Goal: Task Accomplishment & Management: Manage account settings

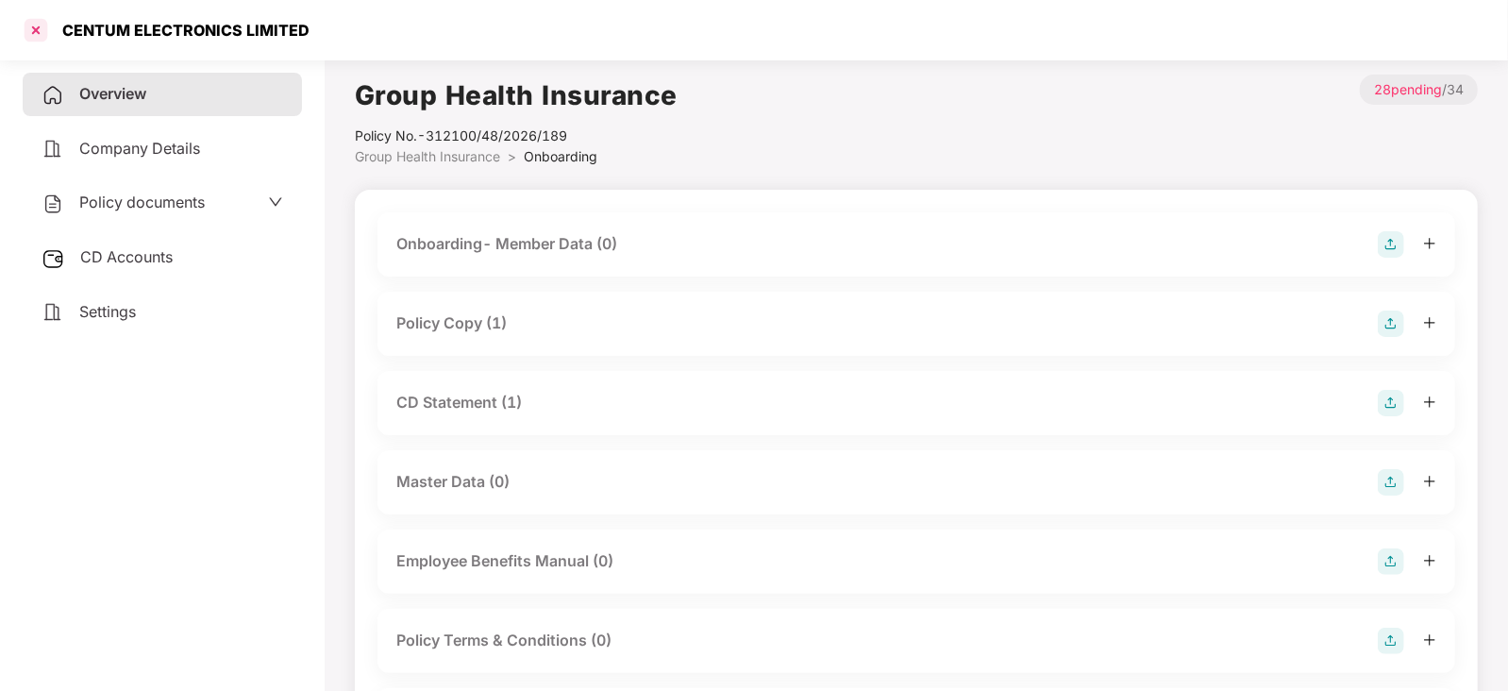
click at [40, 30] on div at bounding box center [36, 30] width 30 height 30
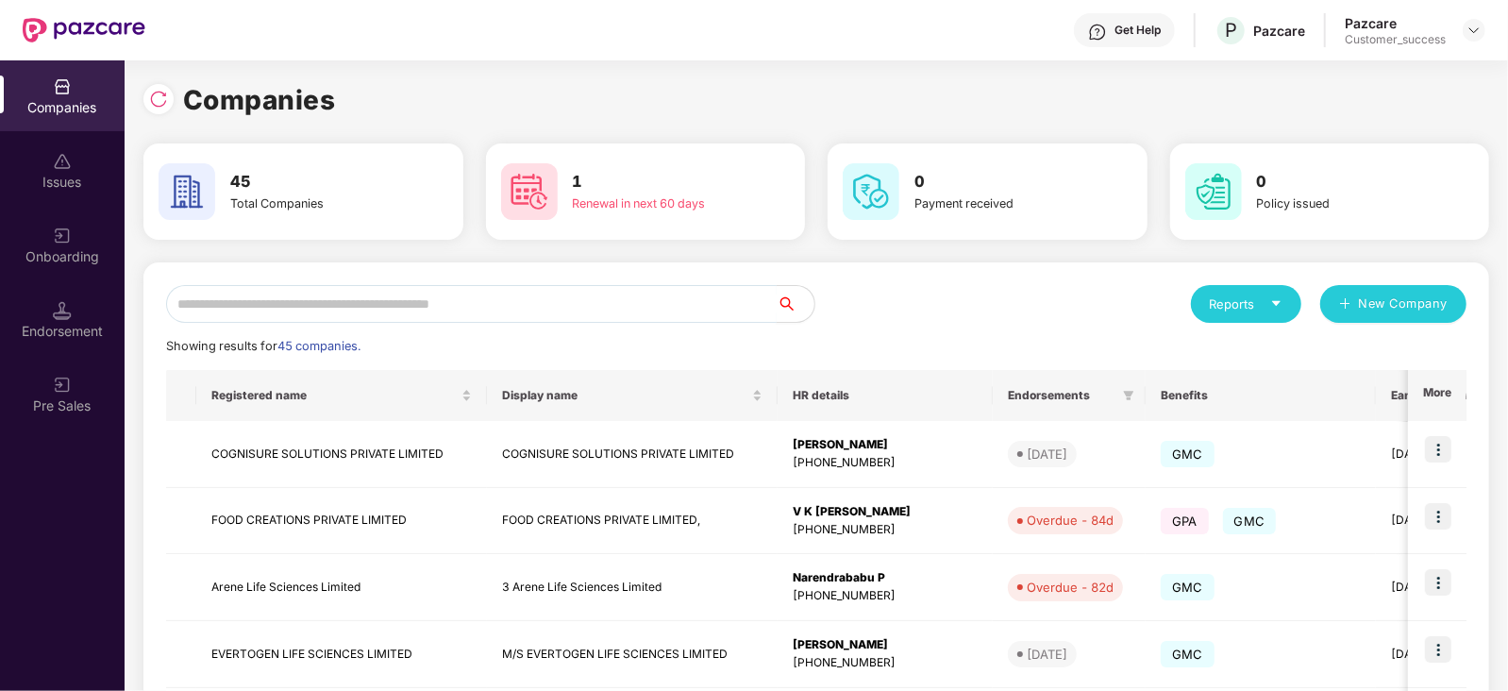
click at [276, 299] on input "text" at bounding box center [471, 304] width 611 height 38
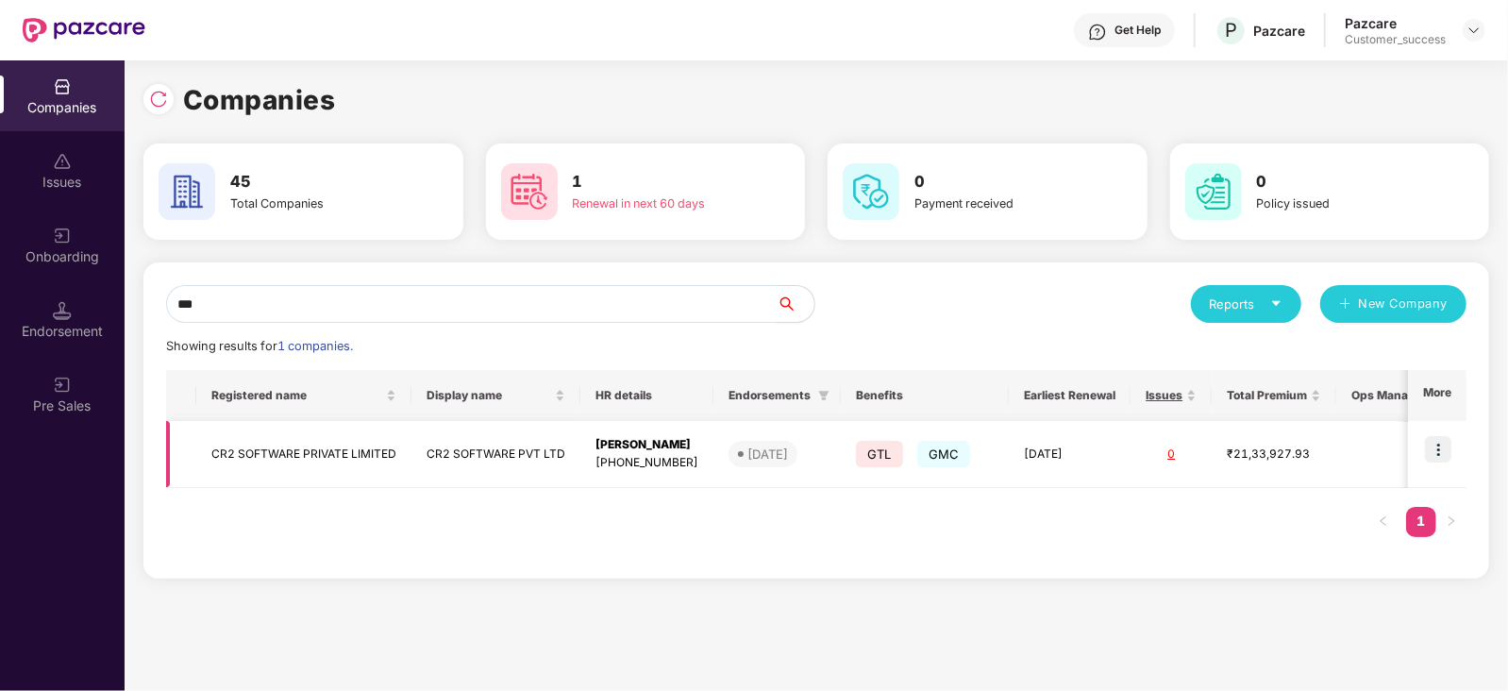
scroll to position [0, 44]
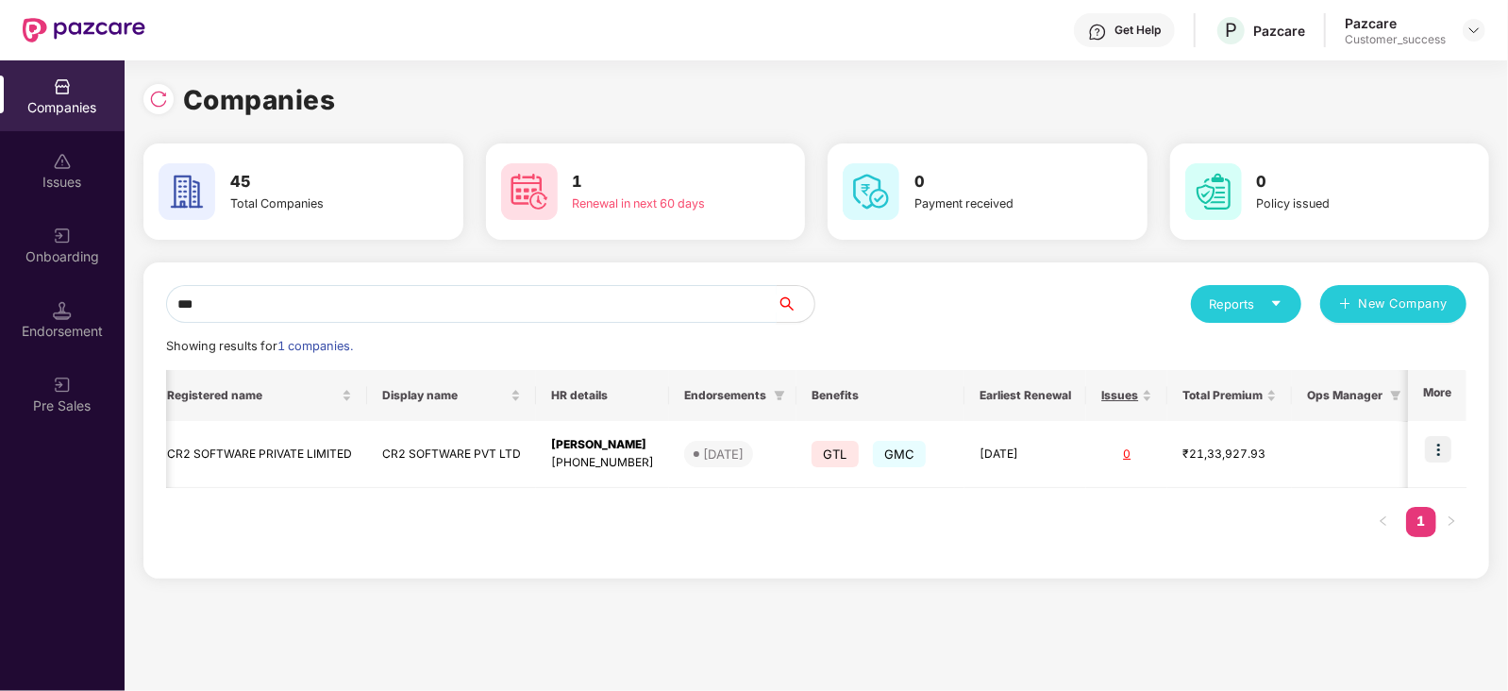
type input "***"
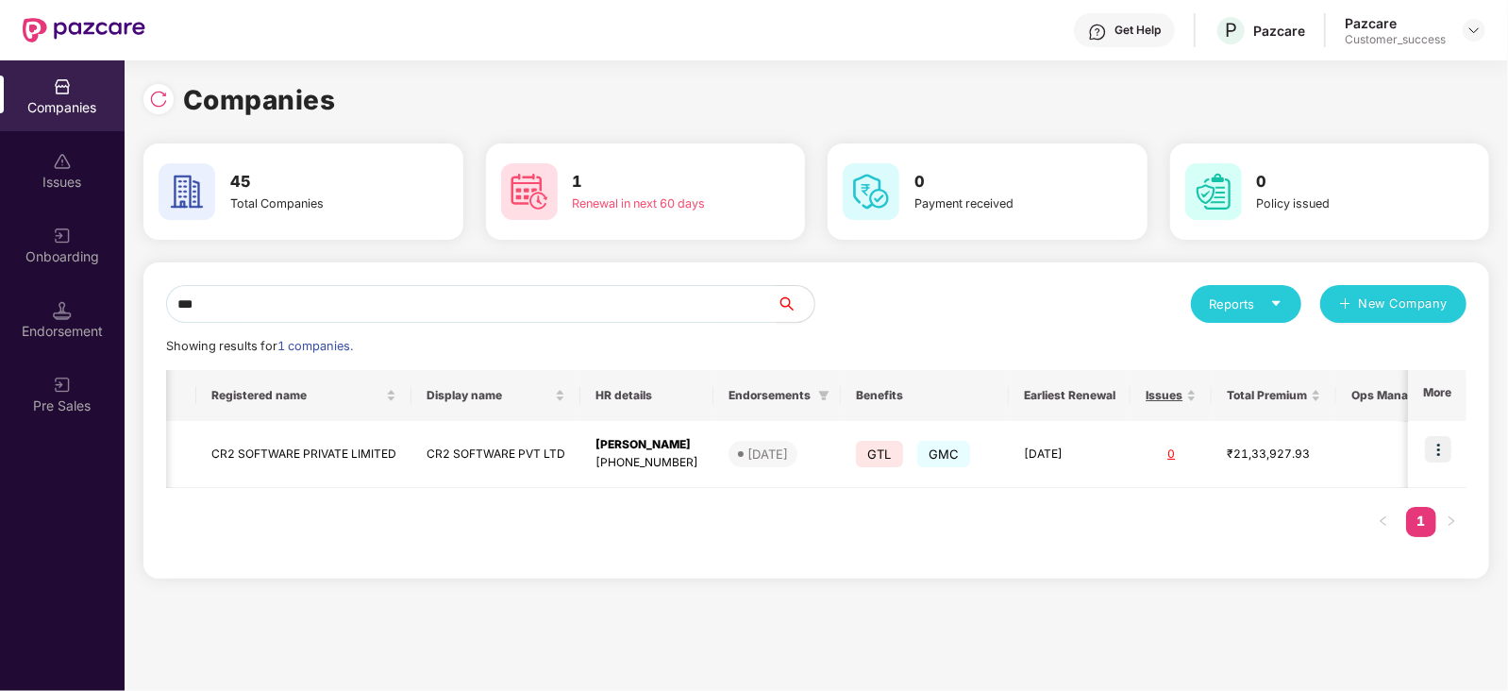
scroll to position [0, 44]
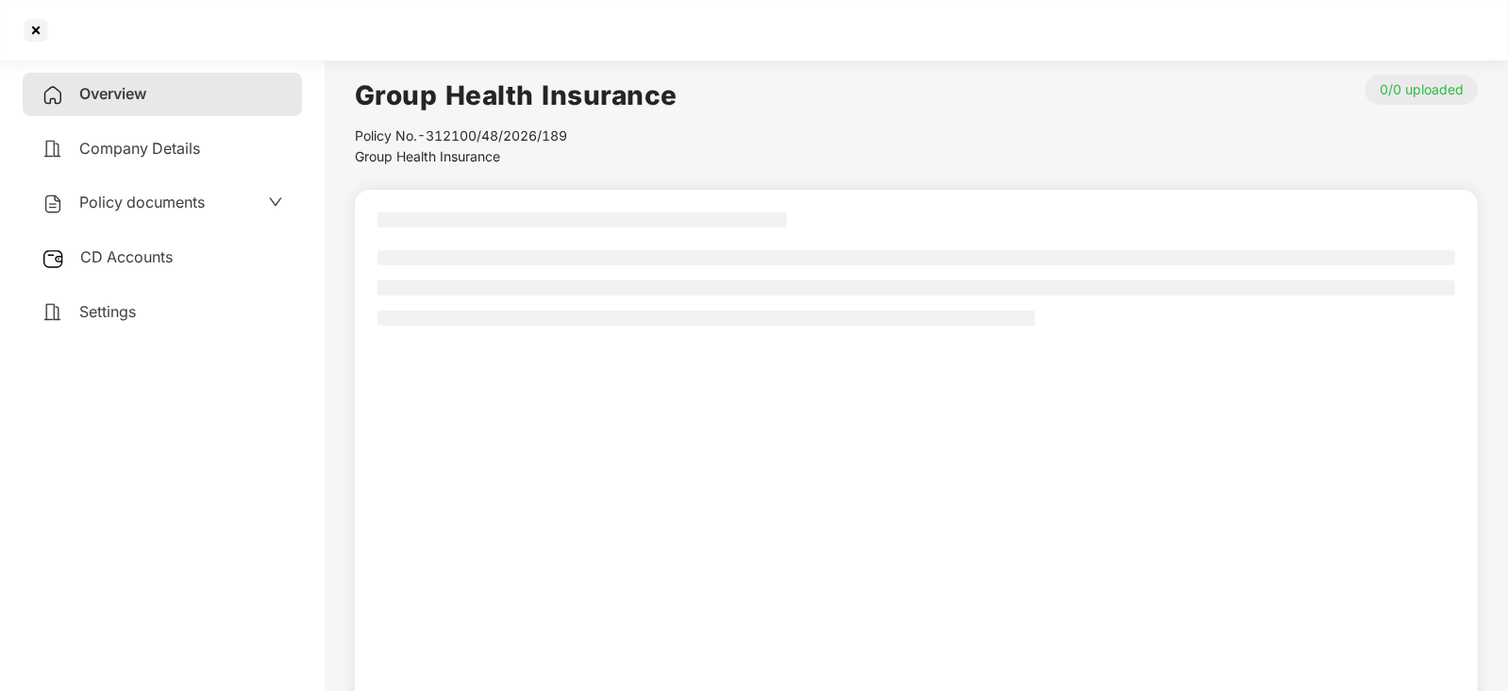
scroll to position [51, 0]
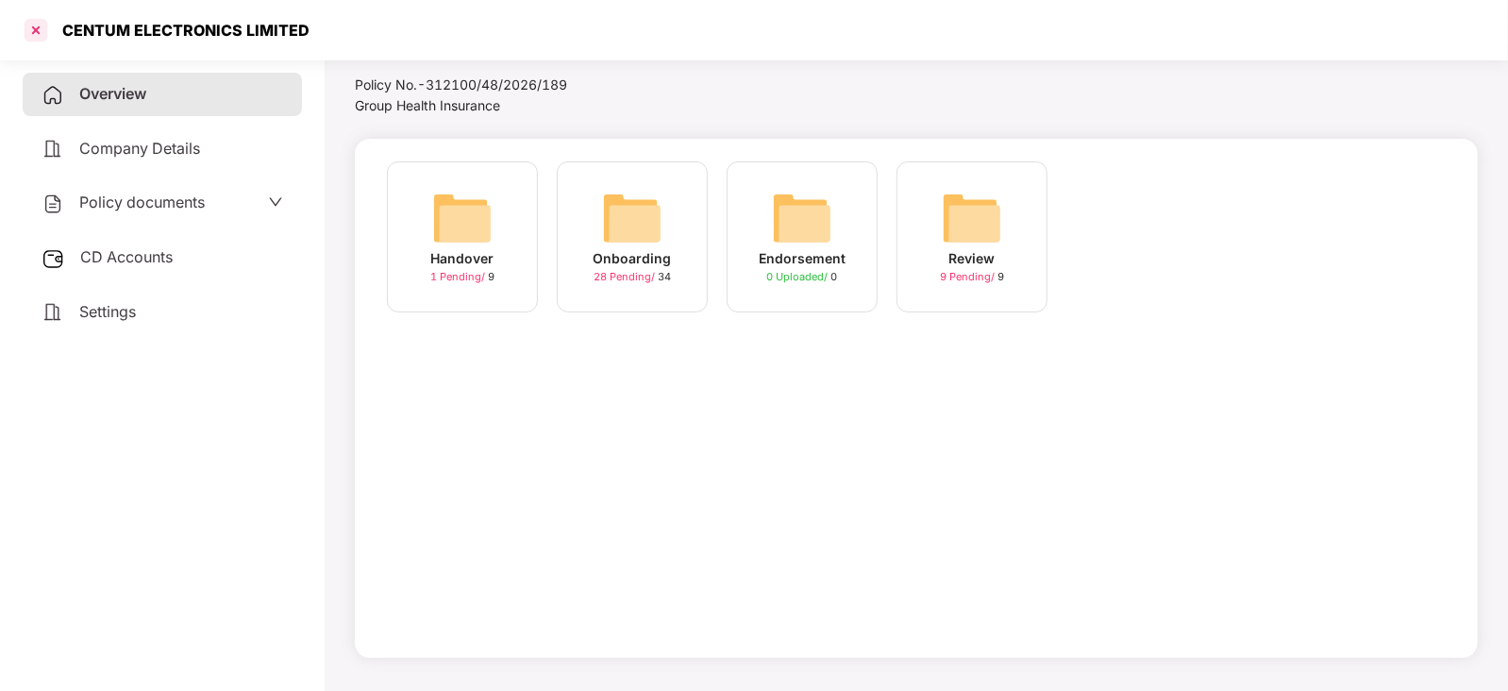
click at [34, 38] on div at bounding box center [36, 30] width 30 height 30
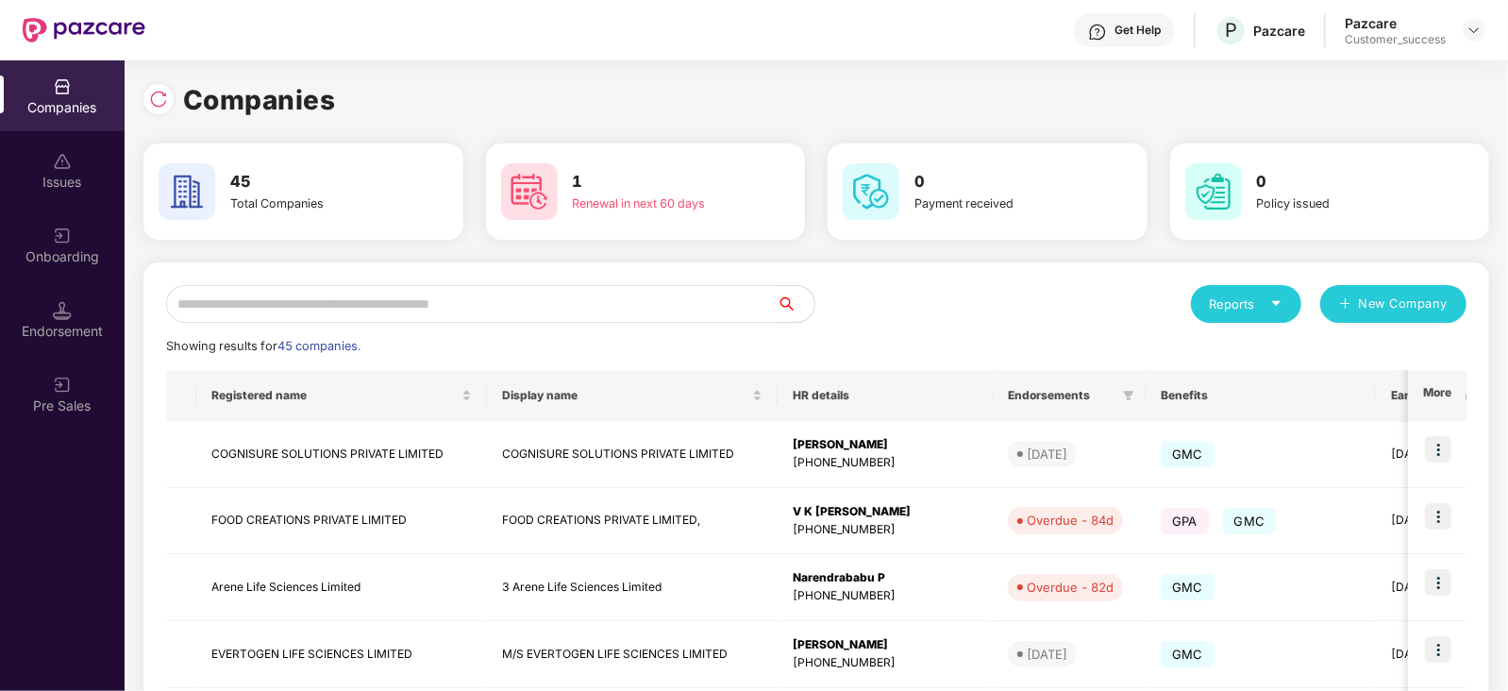
scroll to position [0, 0]
click at [329, 304] on input "text" at bounding box center [471, 304] width 611 height 38
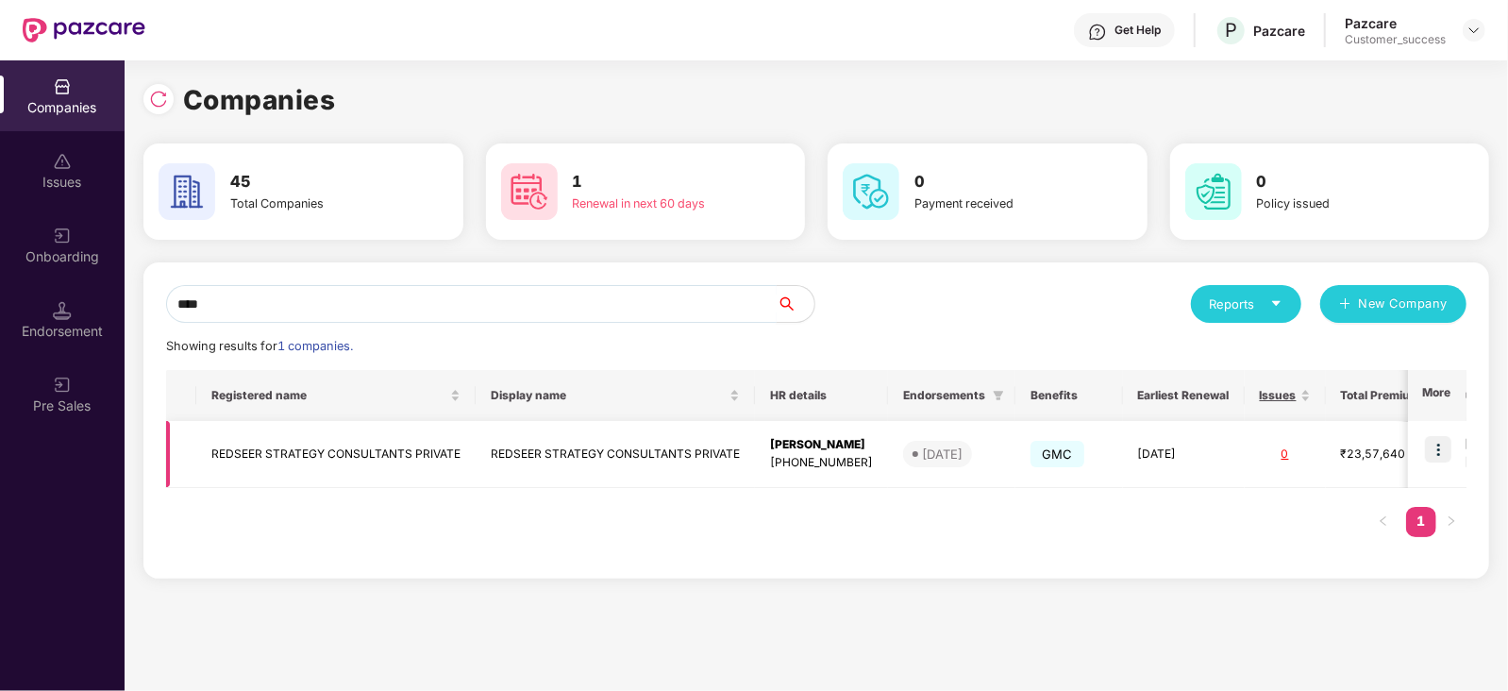
type input "****"
click at [1444, 447] on img at bounding box center [1438, 449] width 26 height 26
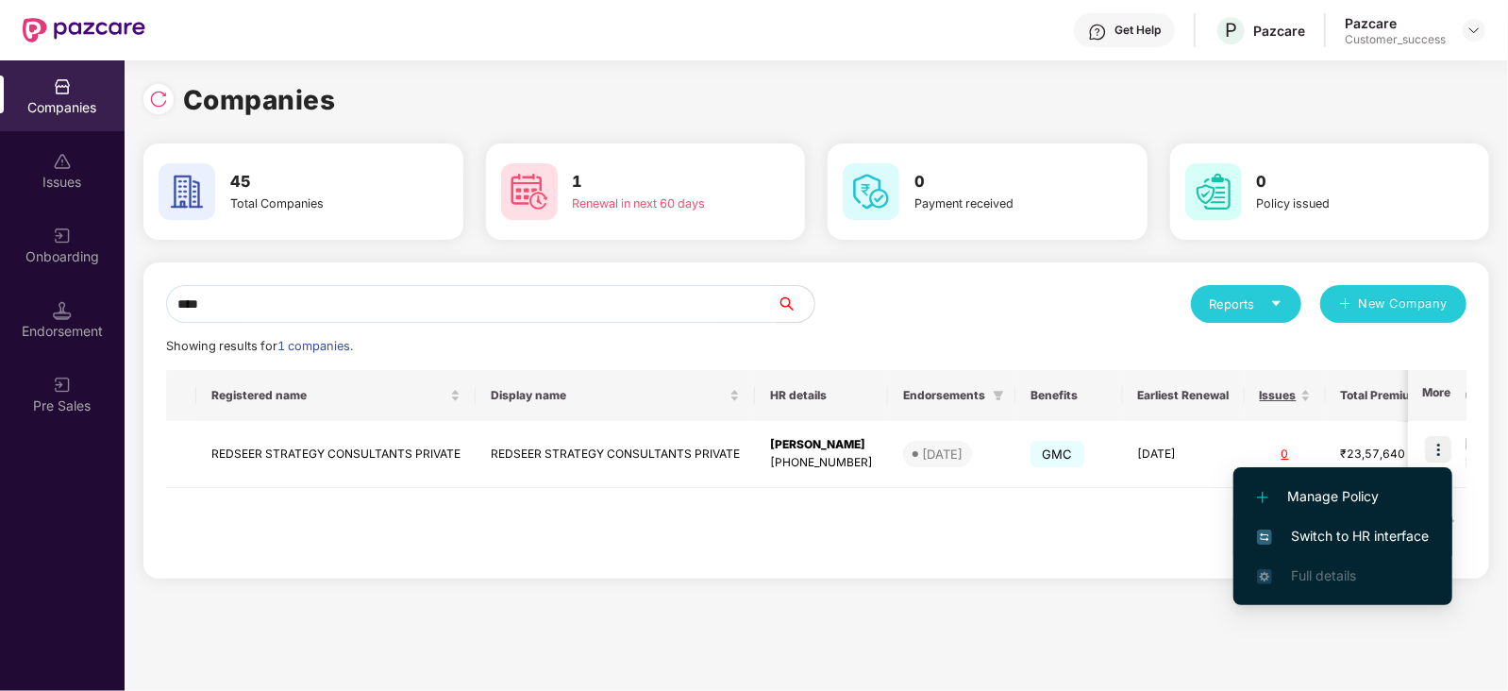
click at [1368, 540] on span "Switch to HR interface" at bounding box center [1343, 536] width 172 height 21
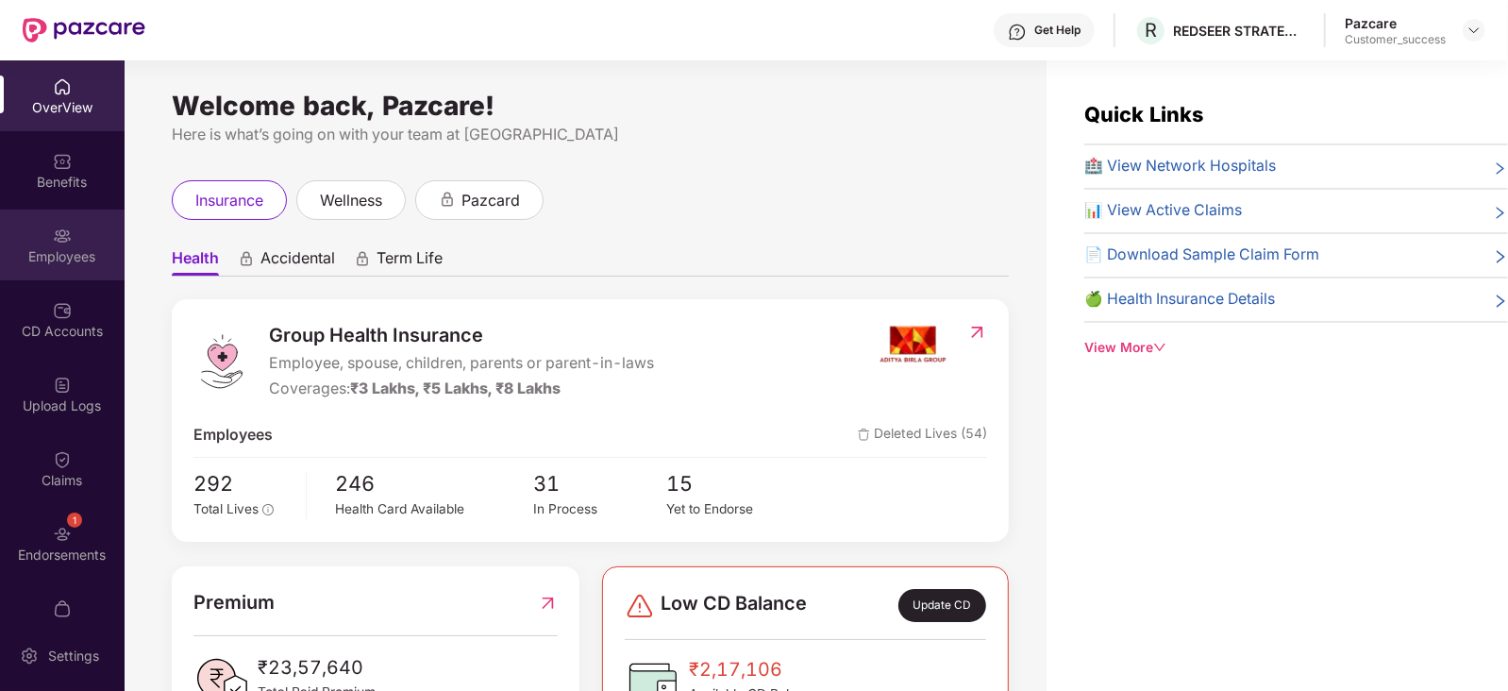
click at [37, 239] on div "Employees" at bounding box center [62, 245] width 125 height 71
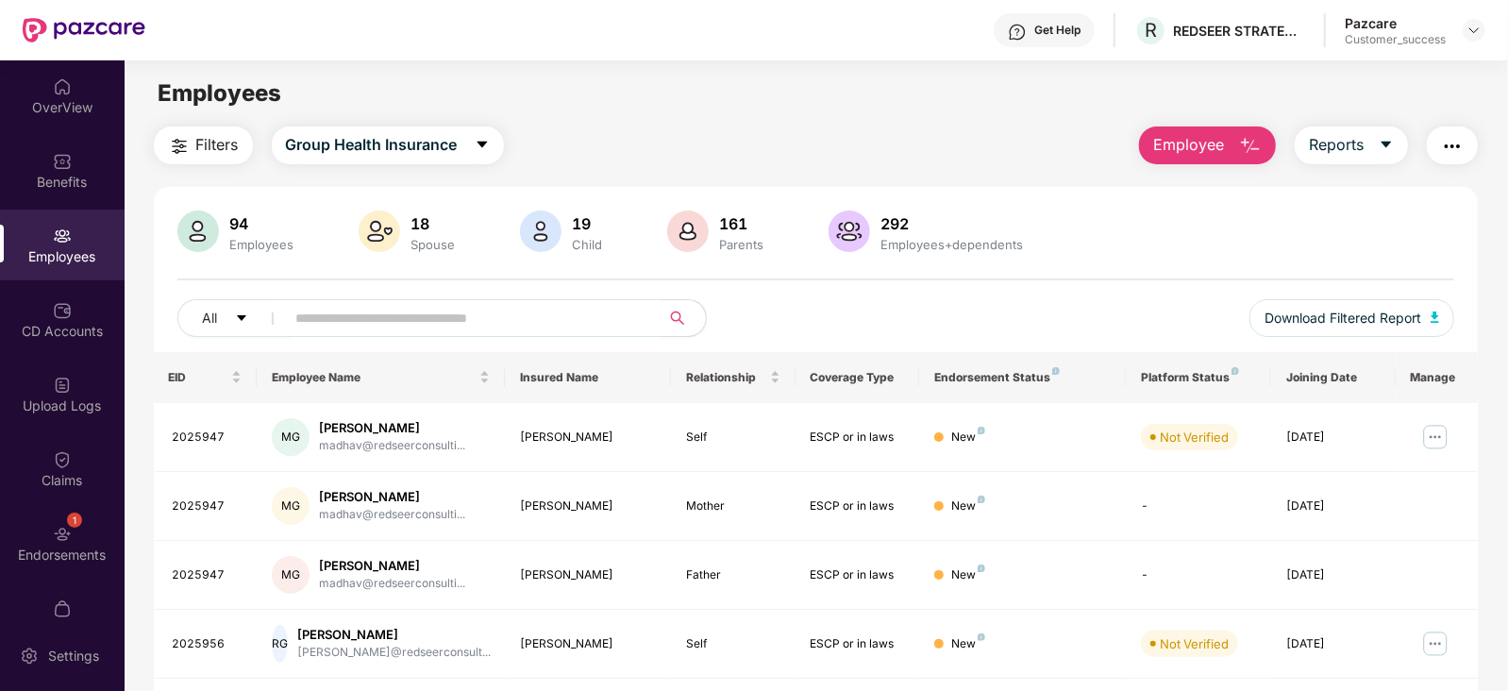
click at [413, 328] on input "text" at bounding box center [465, 318] width 339 height 28
paste input "*******"
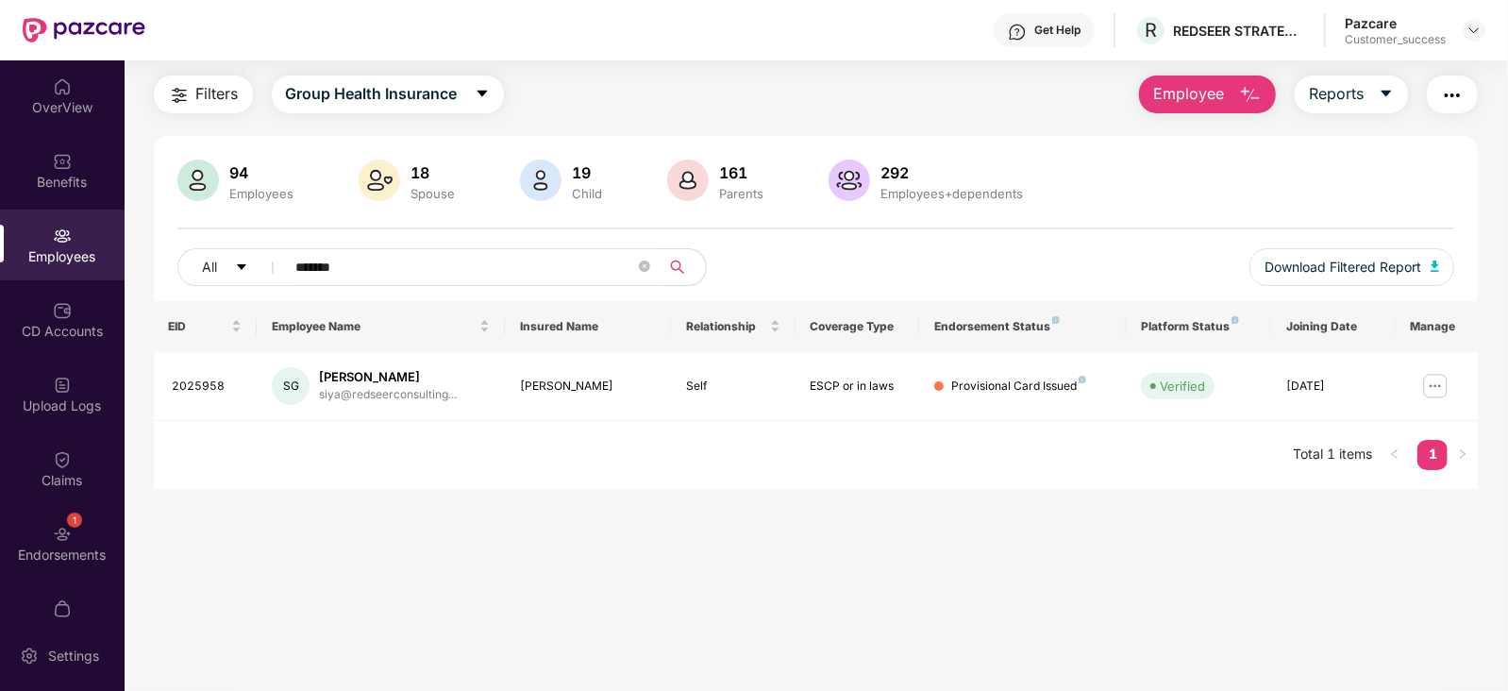
scroll to position [59, 0]
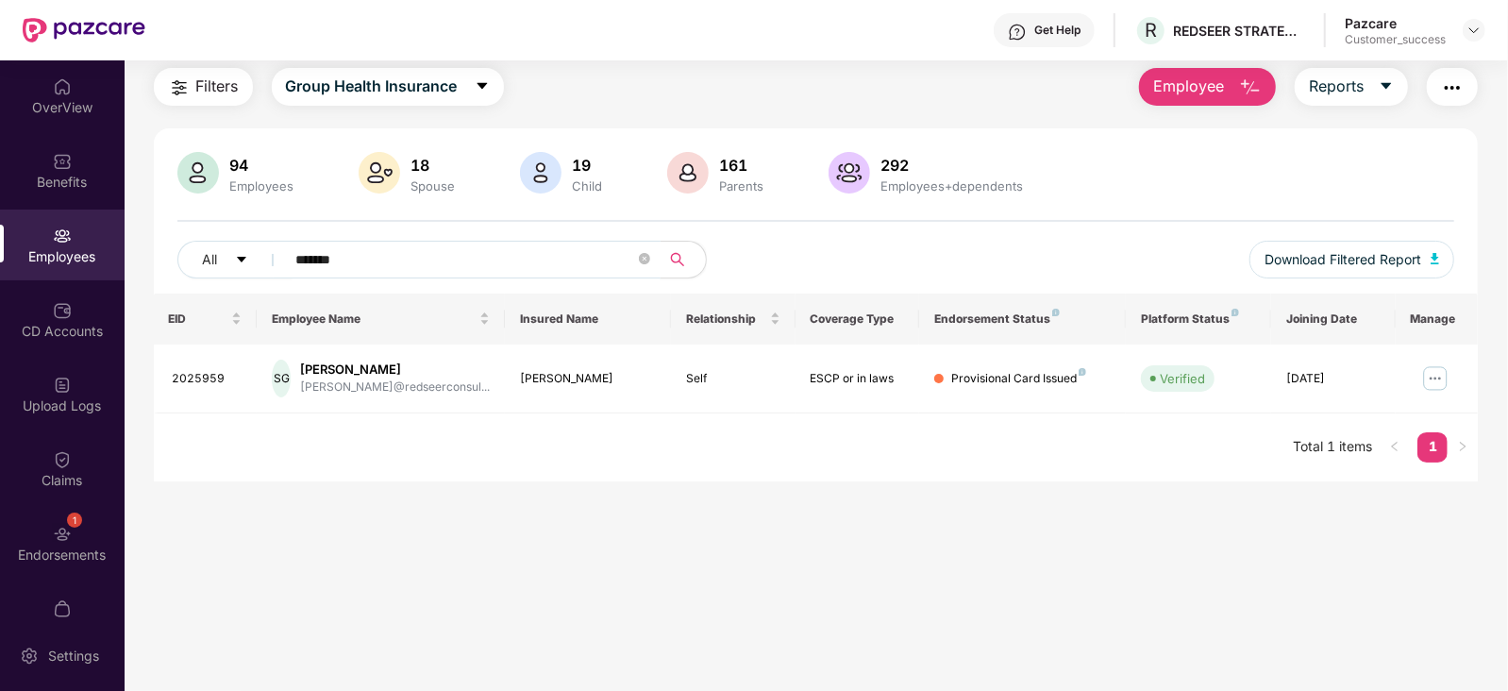
click at [430, 268] on input "*******" at bounding box center [465, 259] width 339 height 28
type input "*"
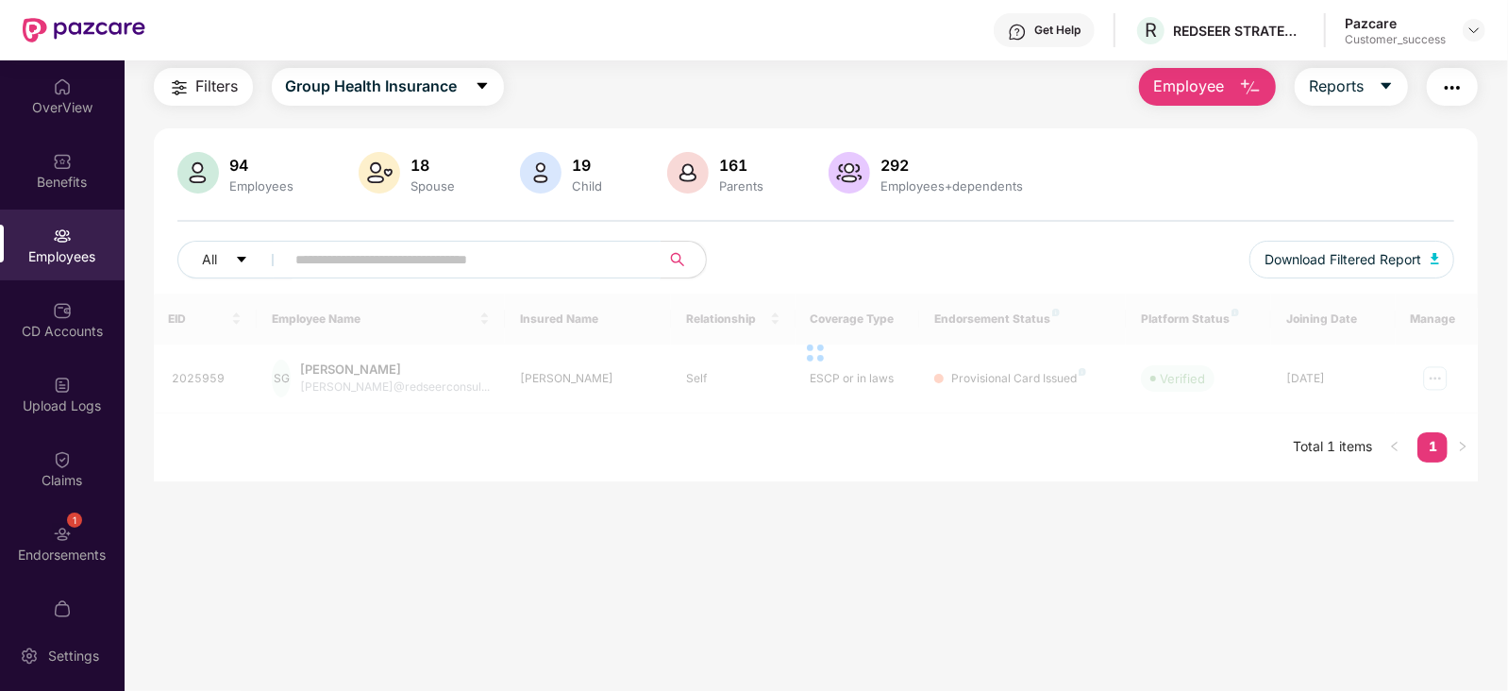
paste input "*******"
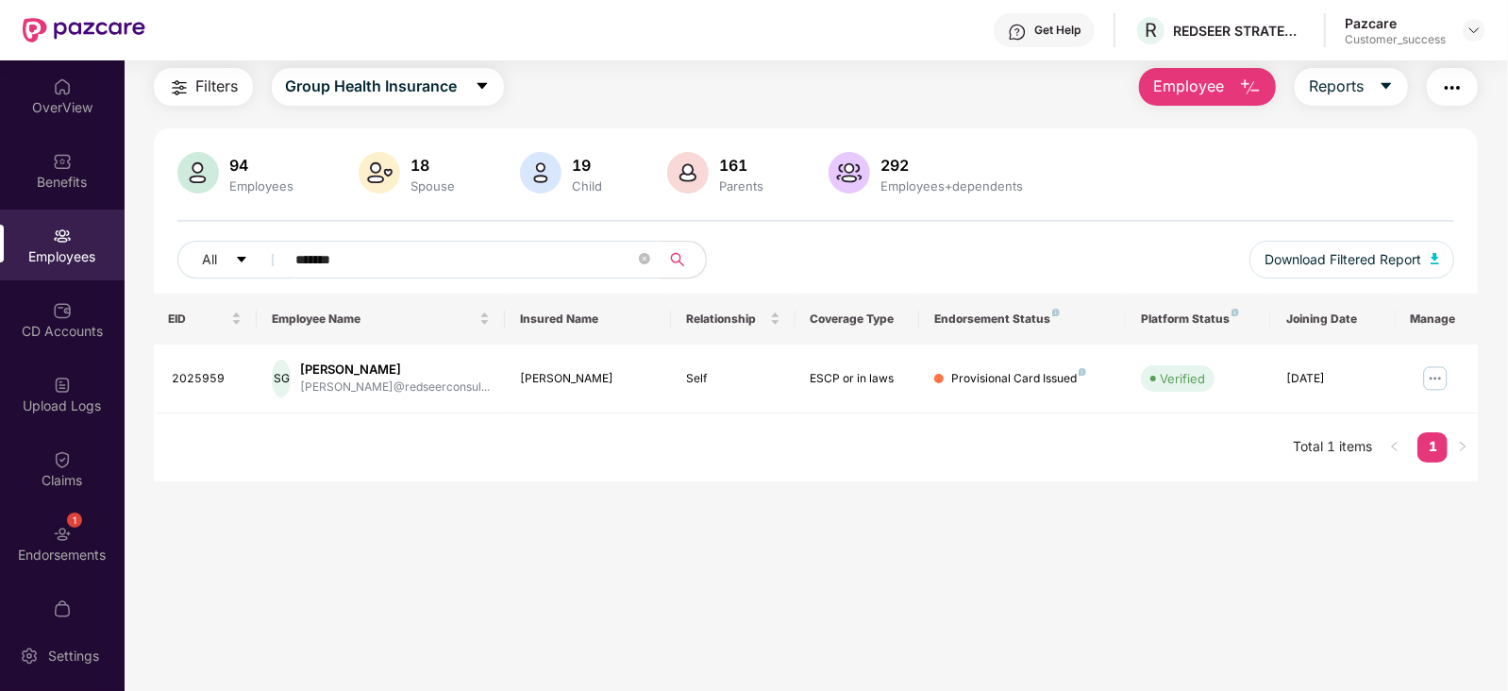
click at [534, 458] on div "EID Employee Name Insured Name Relationship Coverage Type Endorsement Status Pl…" at bounding box center [816, 388] width 1325 height 188
click at [430, 246] on input "*******" at bounding box center [465, 259] width 339 height 28
type input "*"
paste input "*******"
click at [433, 251] on input "*******" at bounding box center [465, 259] width 339 height 28
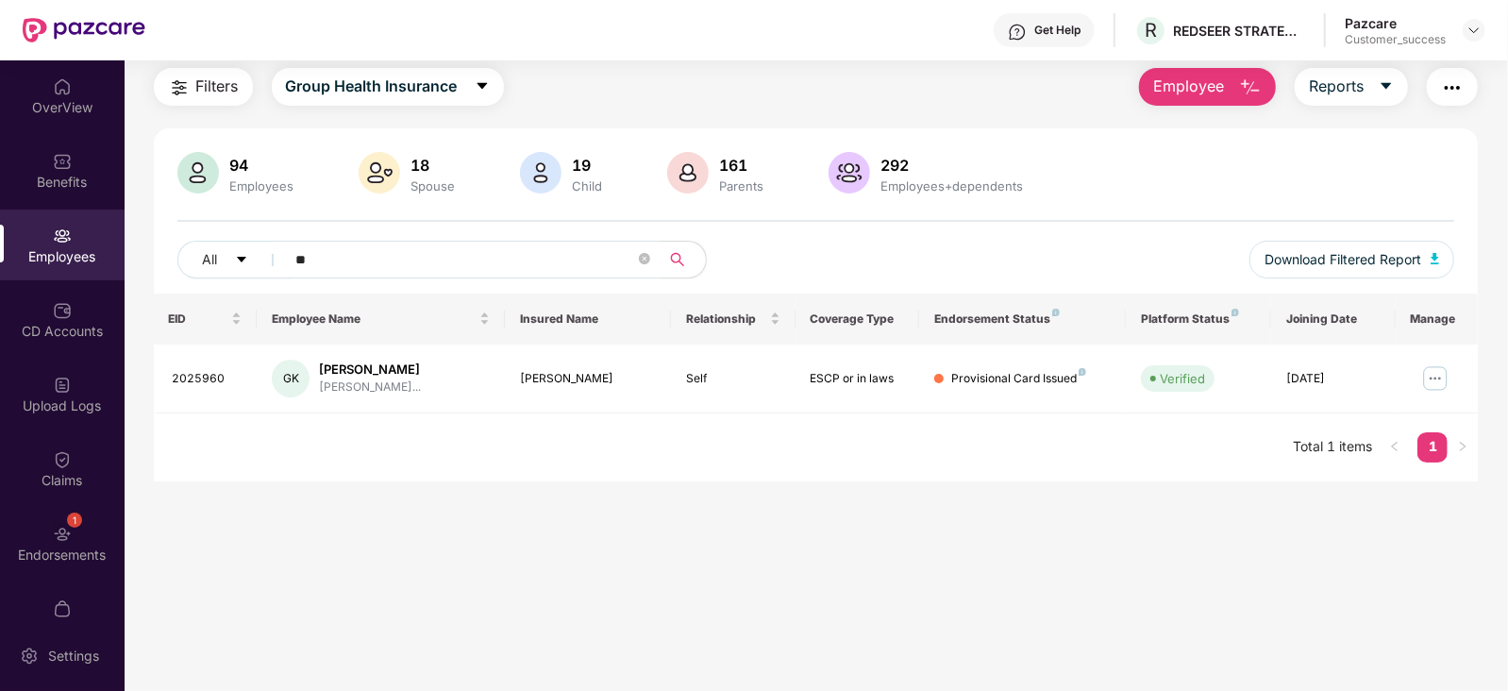
type input "*"
paste input "*******"
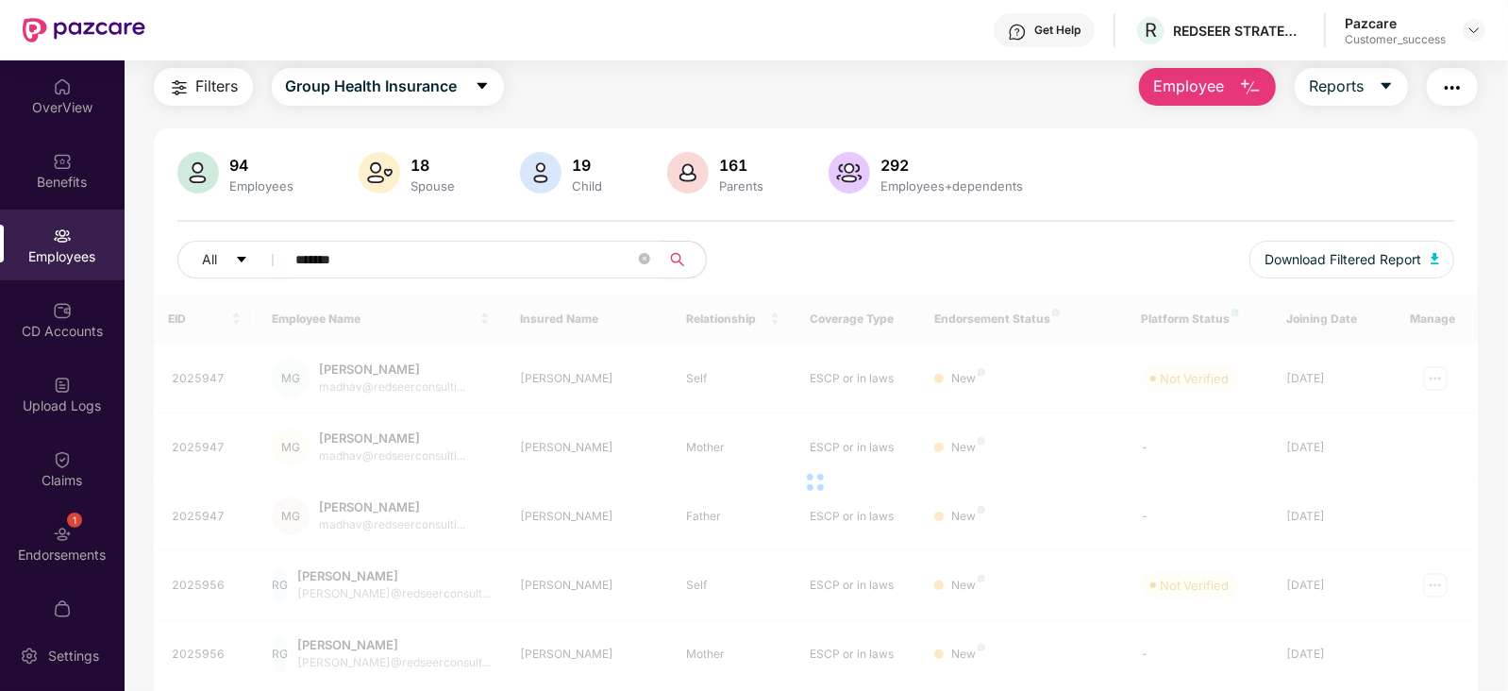
type input "*******"
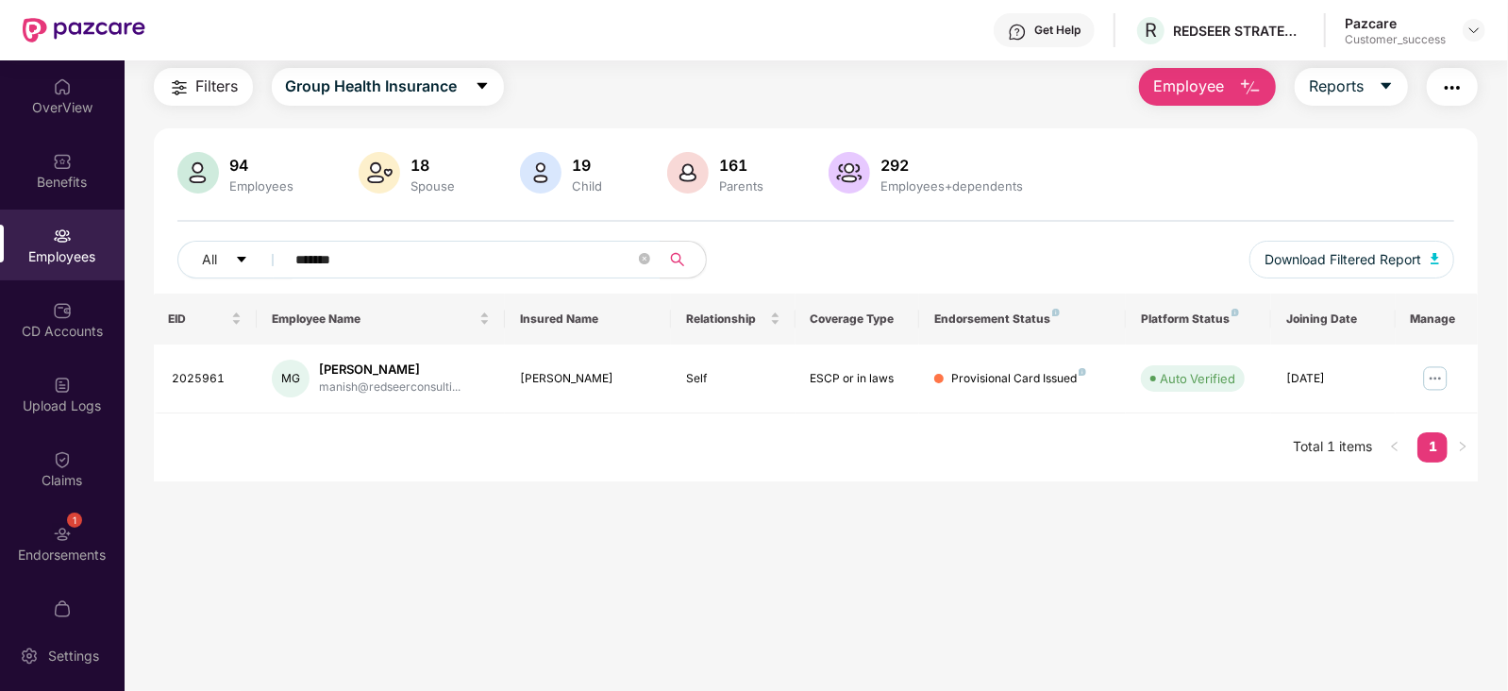
click at [214, 81] on span "Filters" at bounding box center [217, 87] width 42 height 24
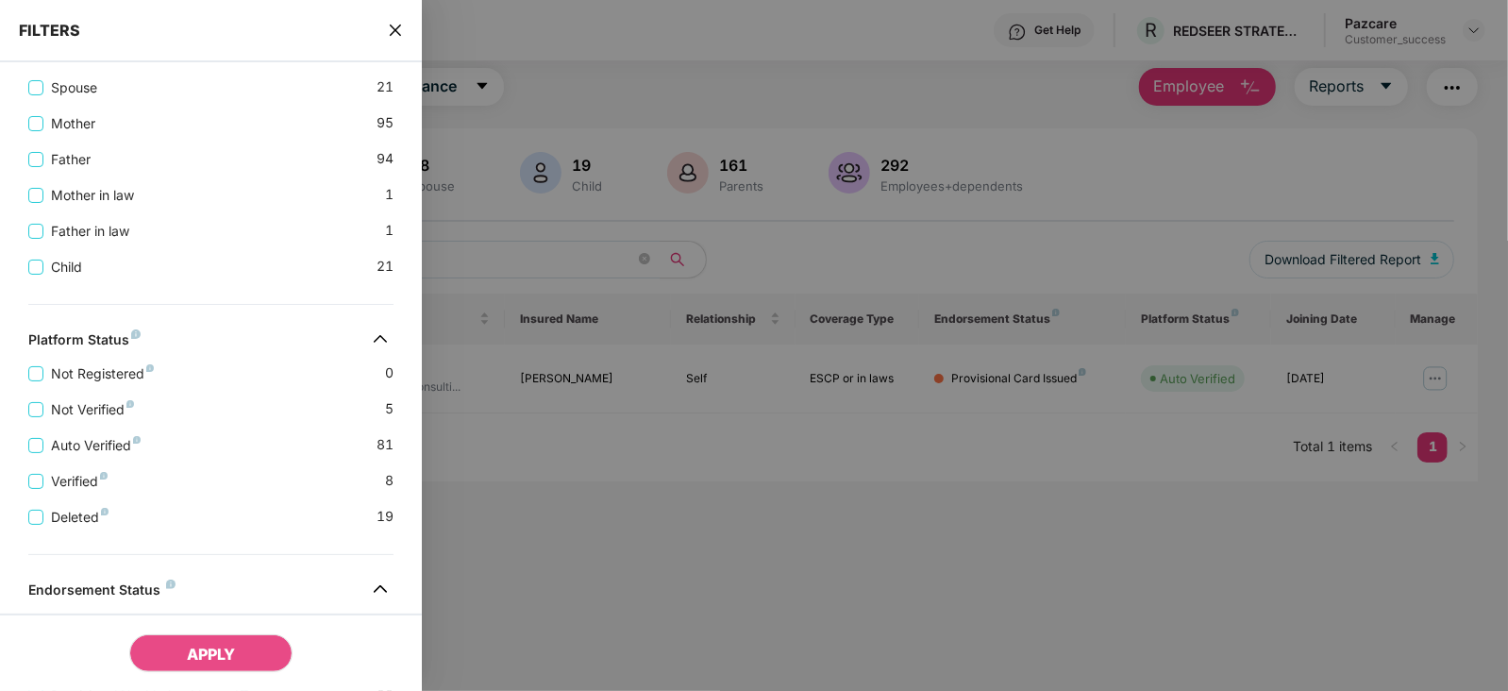
scroll to position [649, 0]
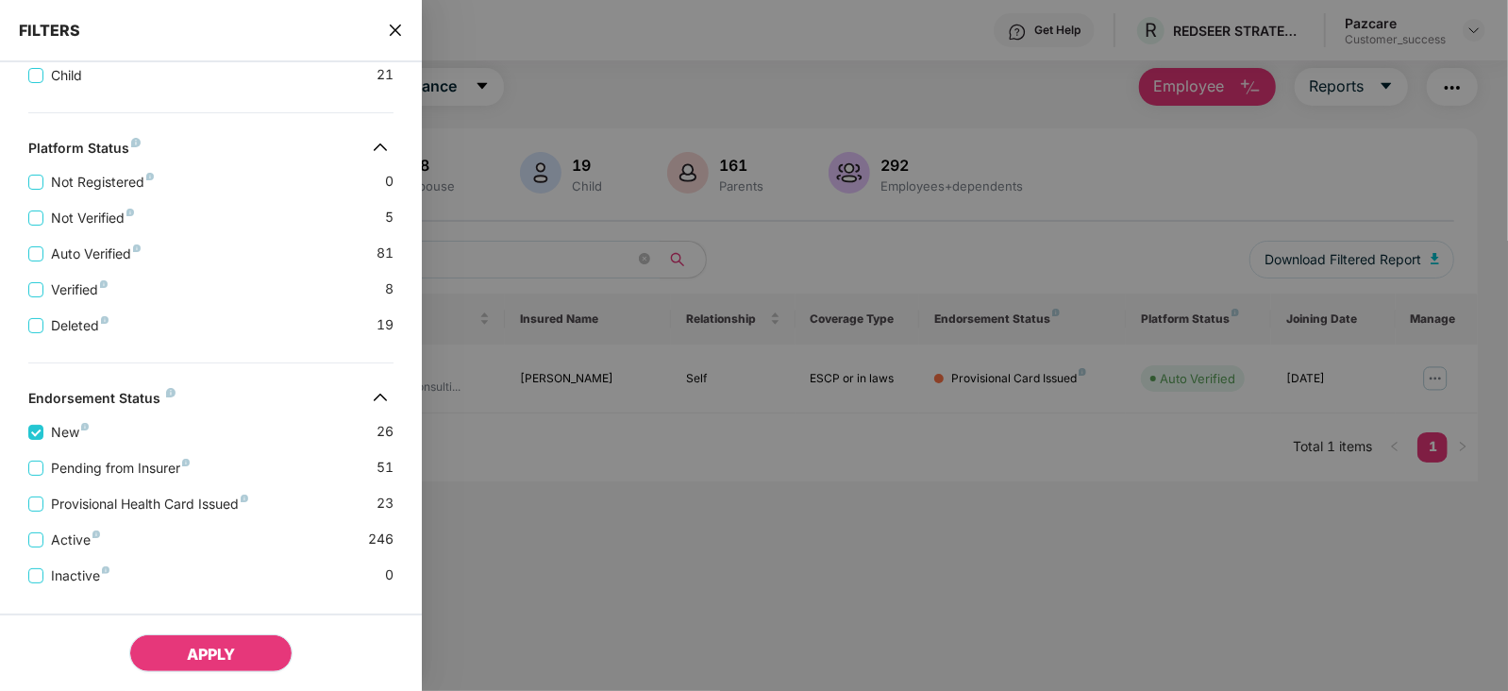
click at [212, 663] on span "APPLY" at bounding box center [211, 654] width 48 height 19
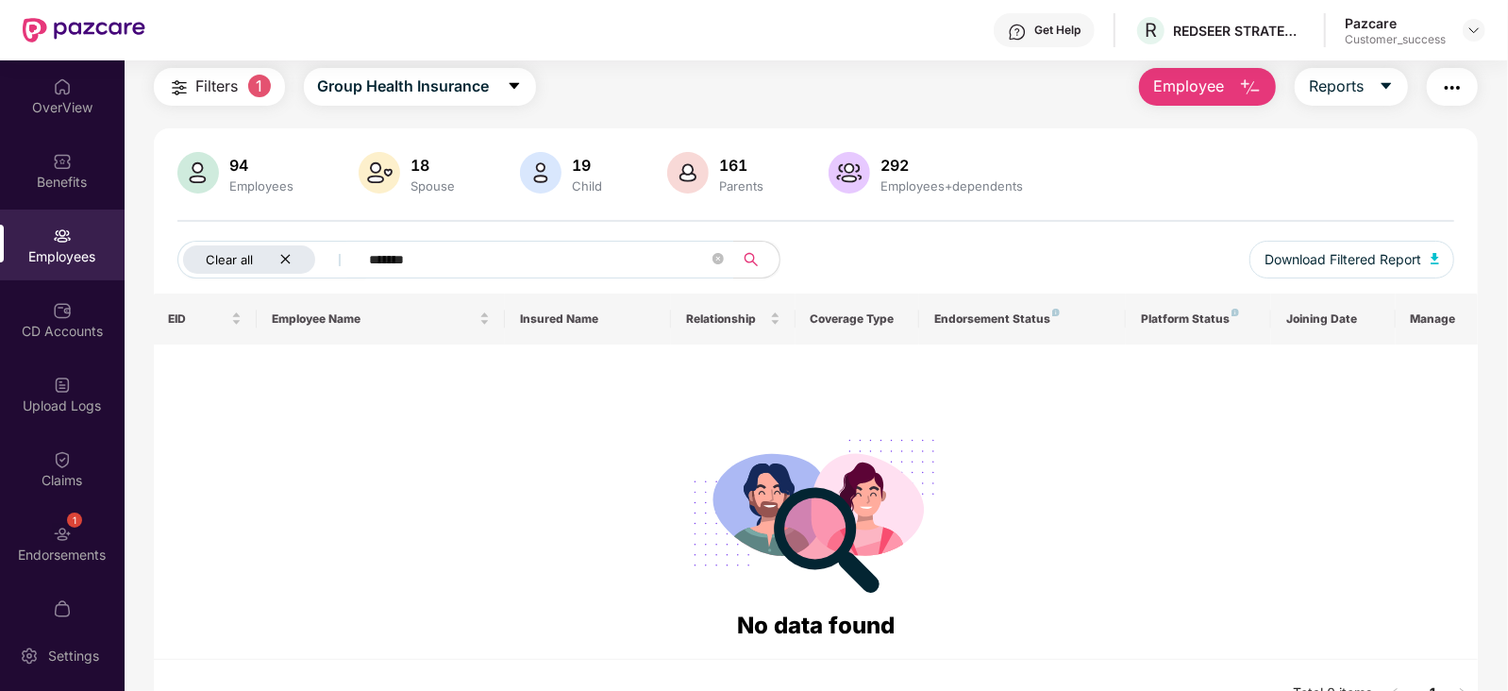
click at [291, 250] on div "Clear all" at bounding box center [249, 259] width 132 height 28
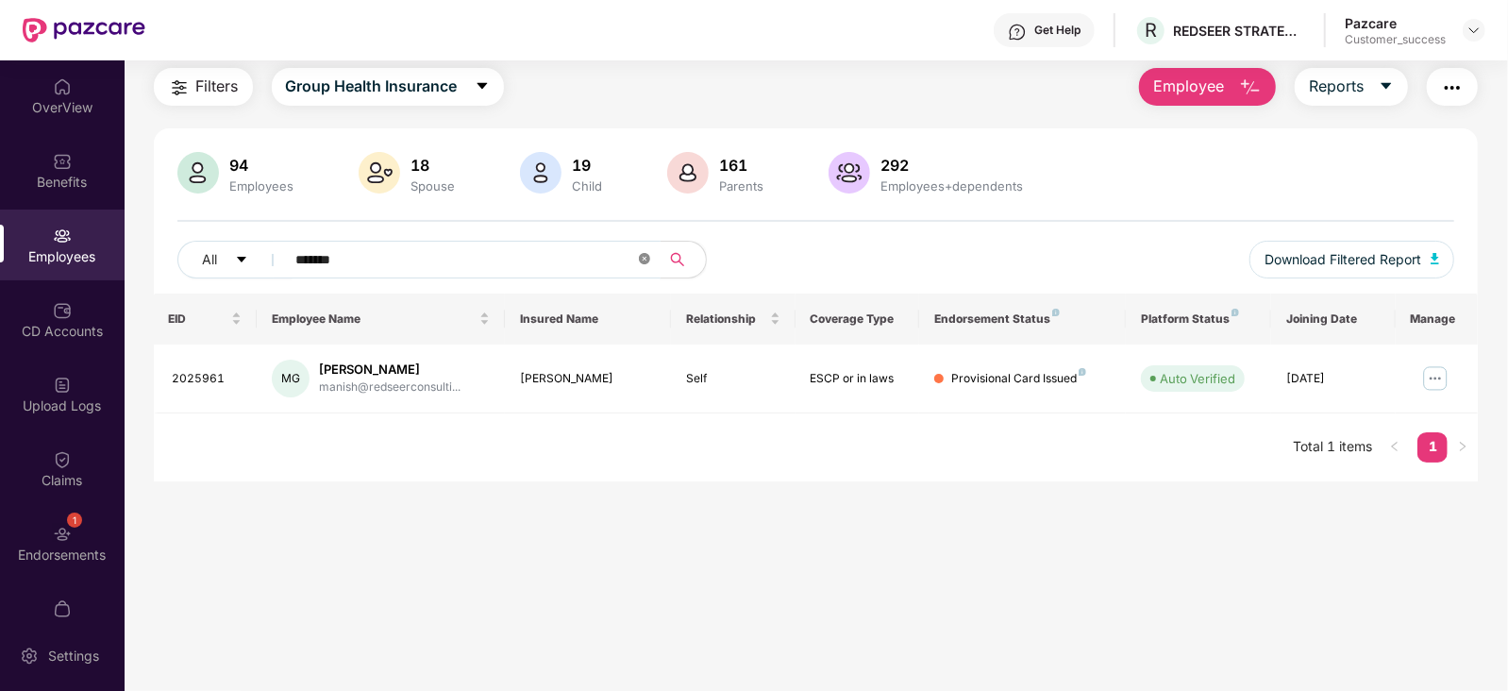
click at [639, 255] on icon "close-circle" at bounding box center [644, 258] width 11 height 11
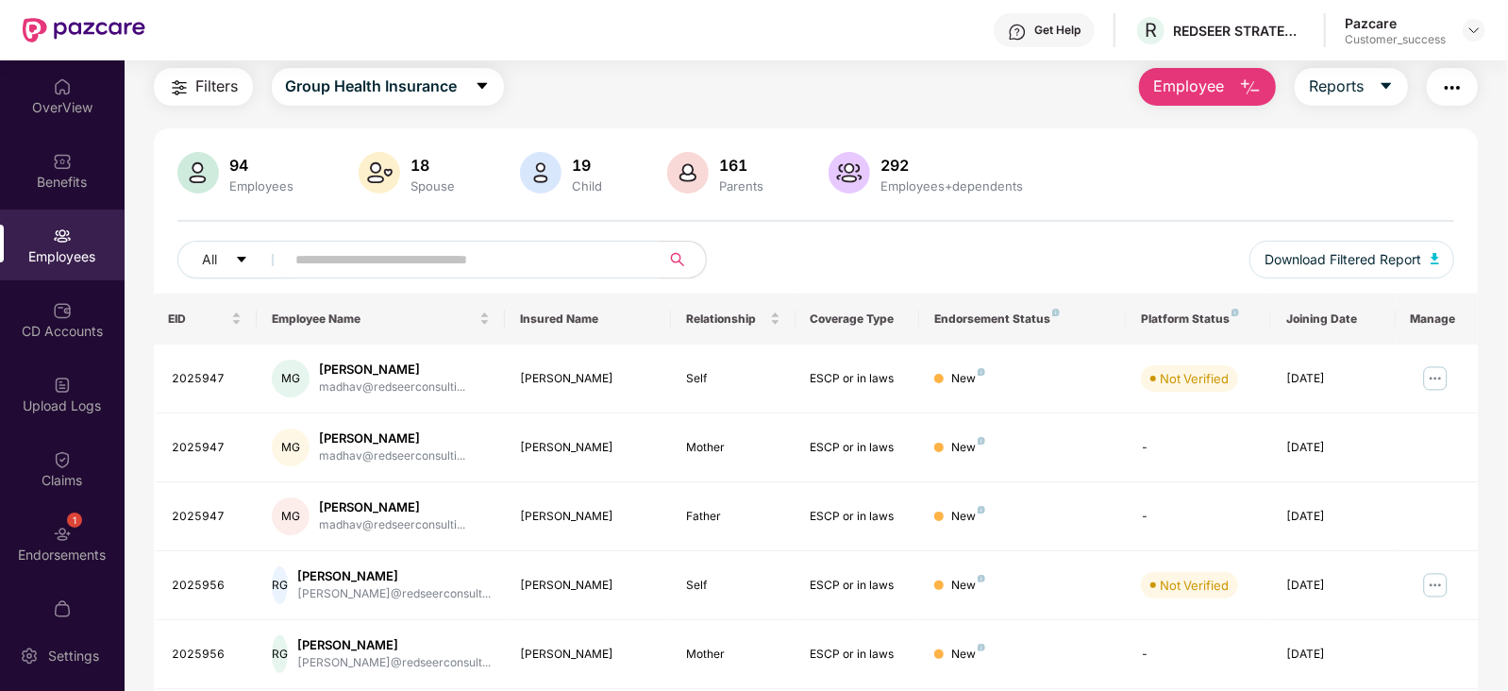
click at [202, 75] on span "Filters" at bounding box center [217, 87] width 42 height 24
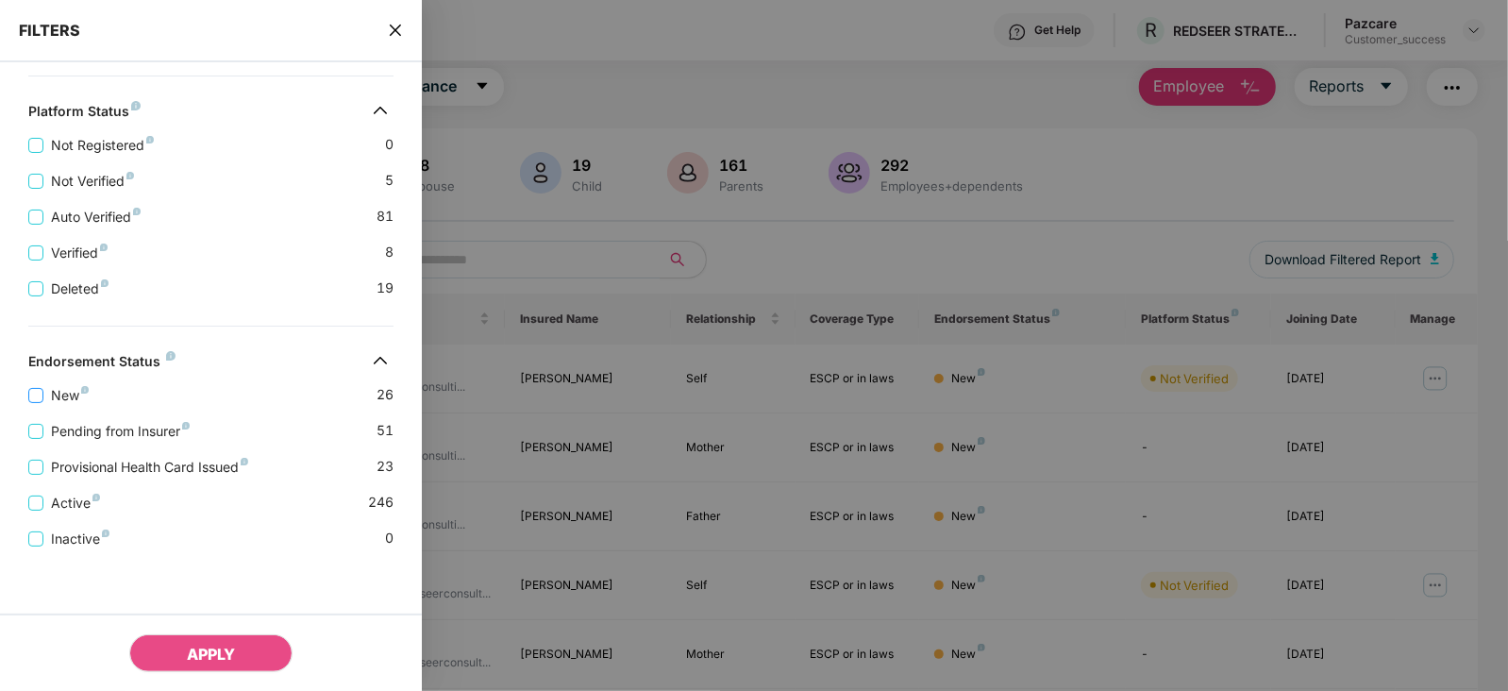
click at [68, 398] on span "New" at bounding box center [69, 395] width 53 height 21
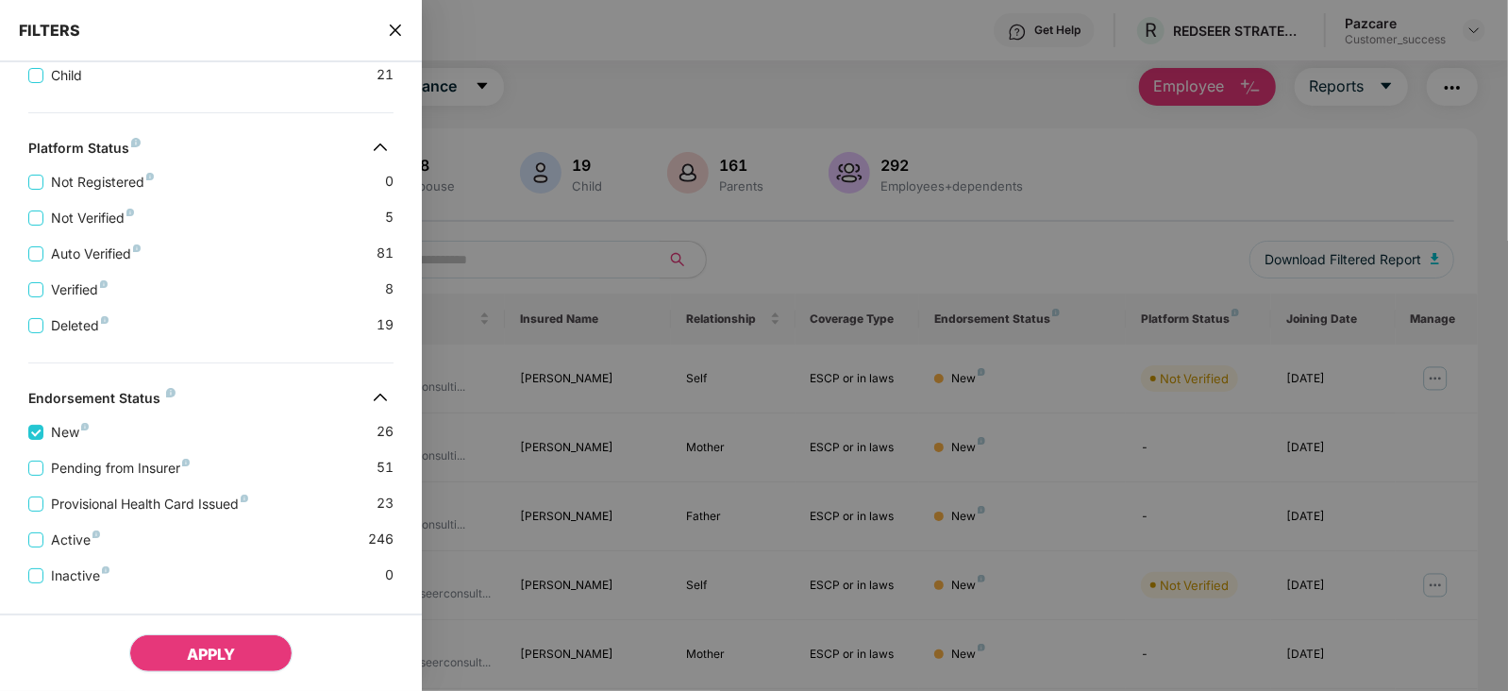
click at [198, 655] on span "APPLY" at bounding box center [211, 654] width 48 height 19
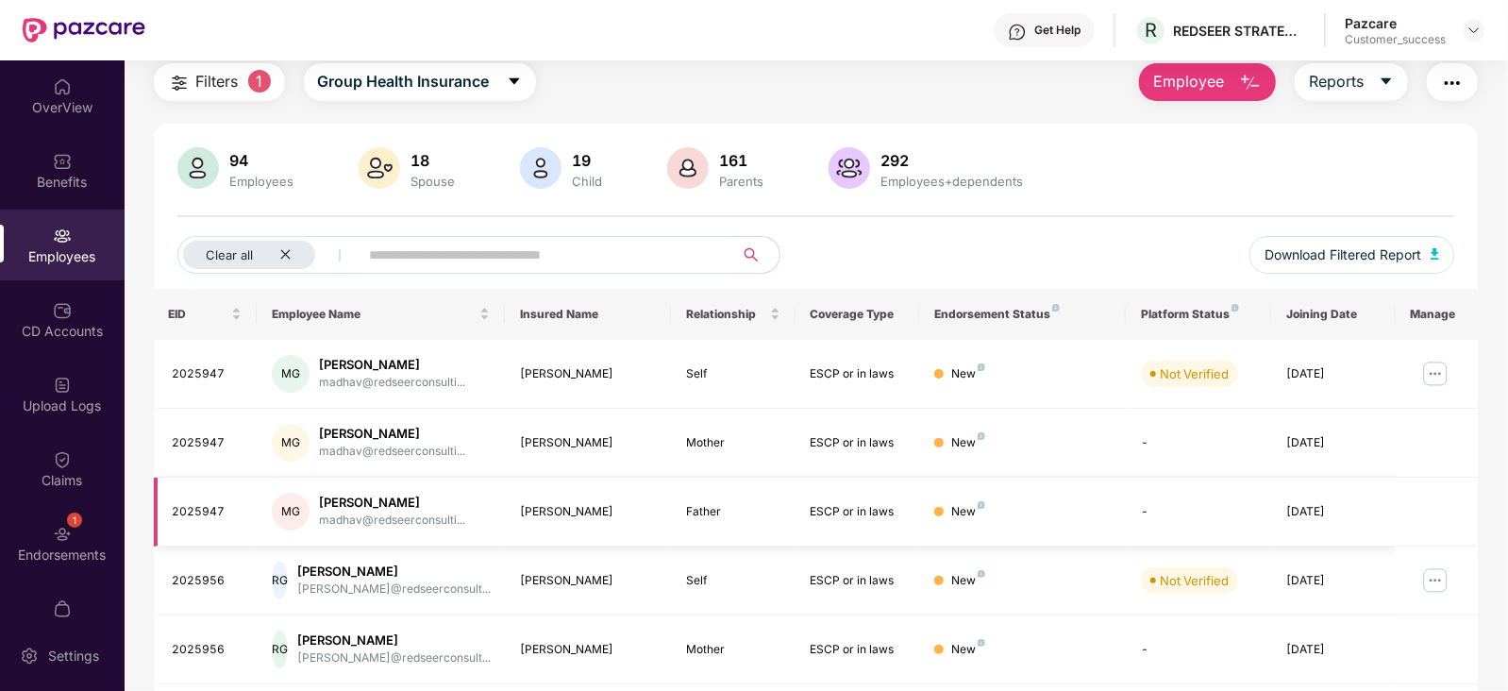
scroll to position [0, 0]
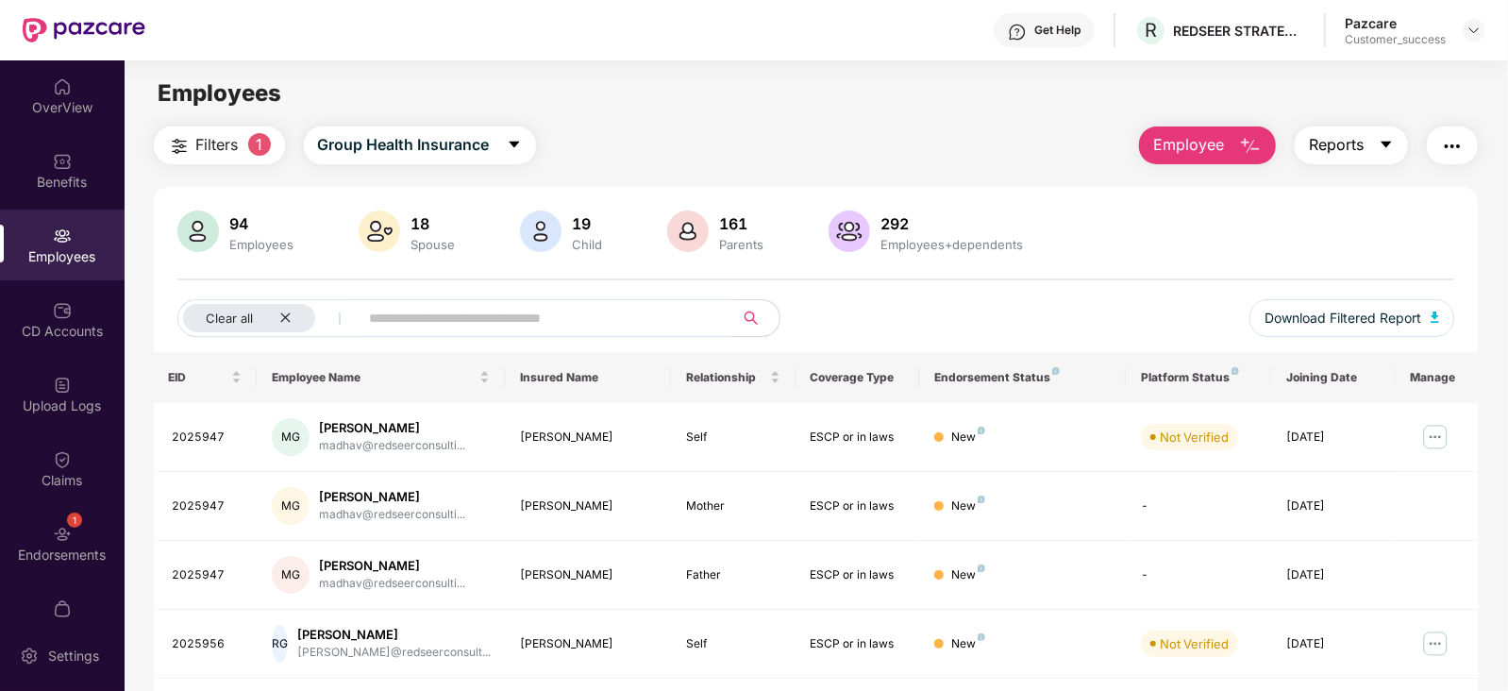
click at [1389, 142] on icon "caret-down" at bounding box center [1387, 145] width 10 height 7
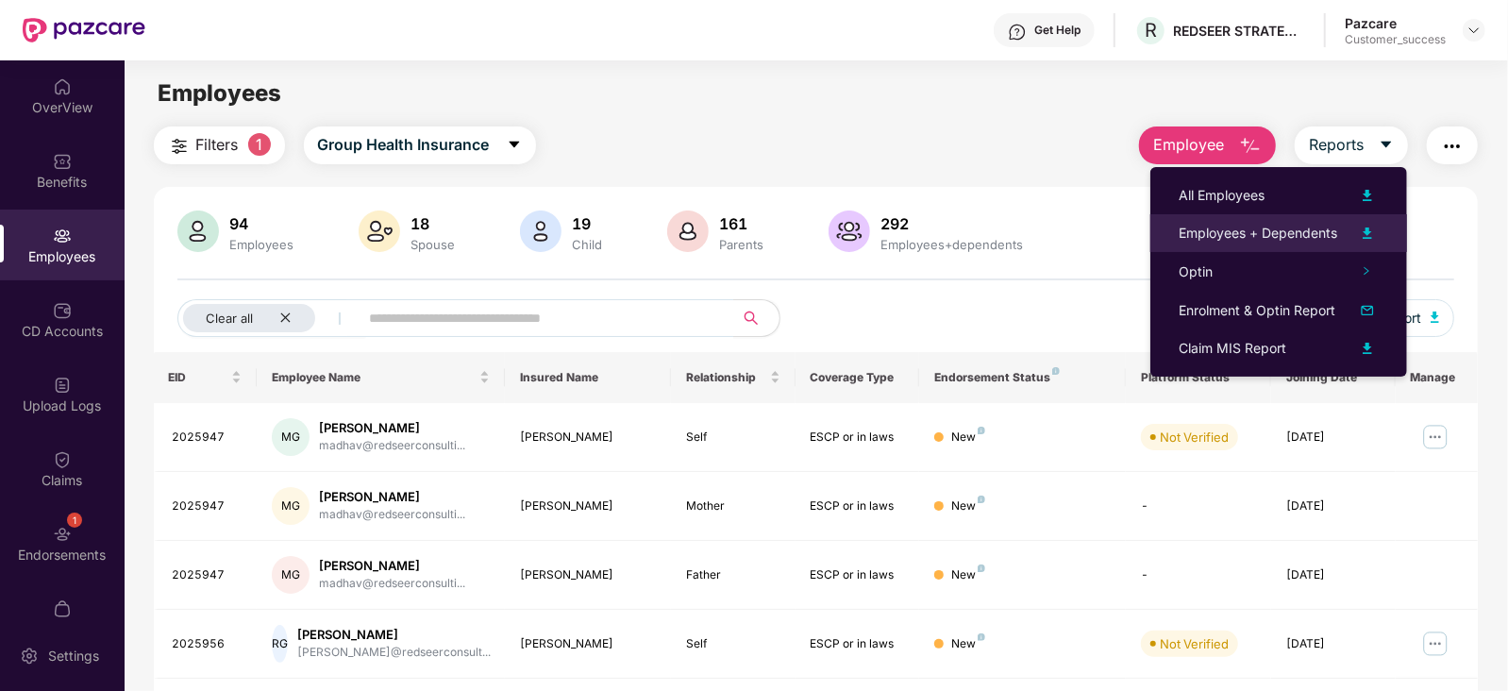
click at [1364, 233] on img at bounding box center [1367, 233] width 23 height 23
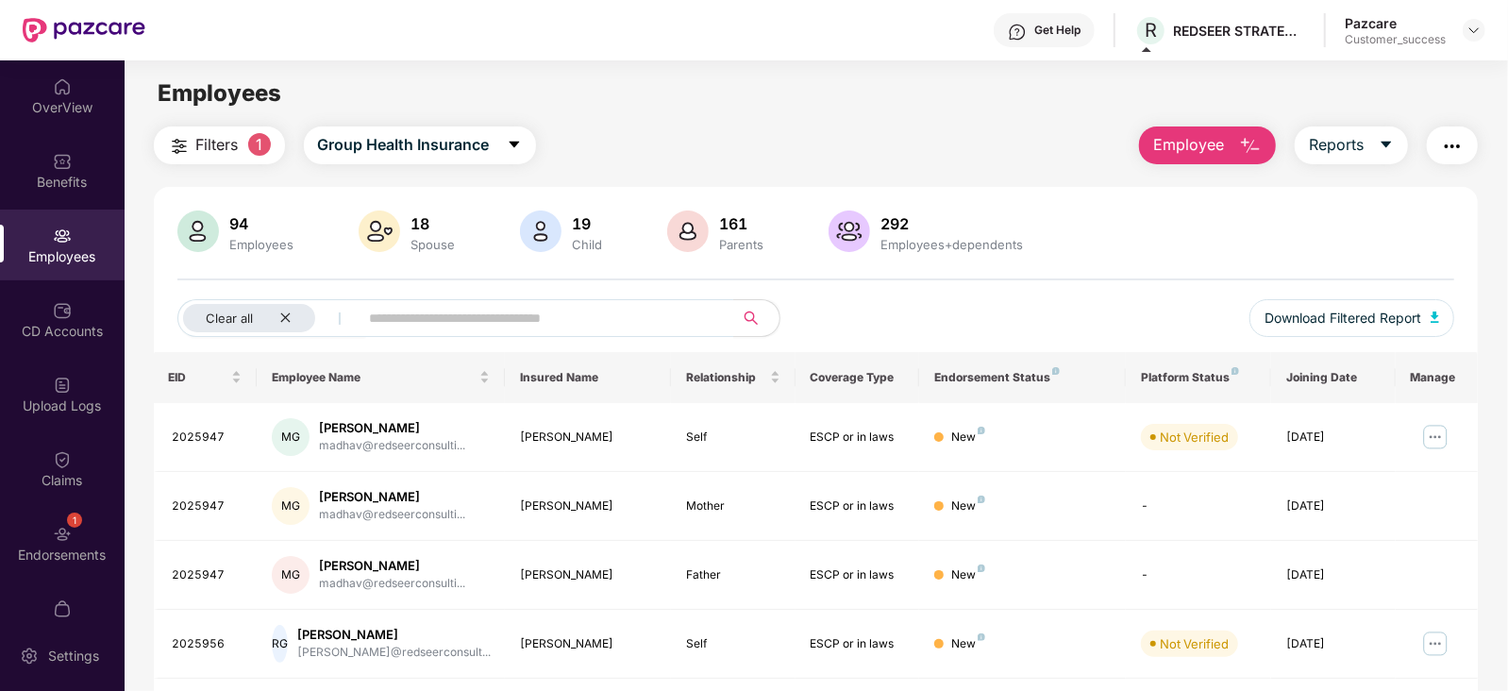
click at [1204, 141] on span "Employee" at bounding box center [1189, 145] width 71 height 24
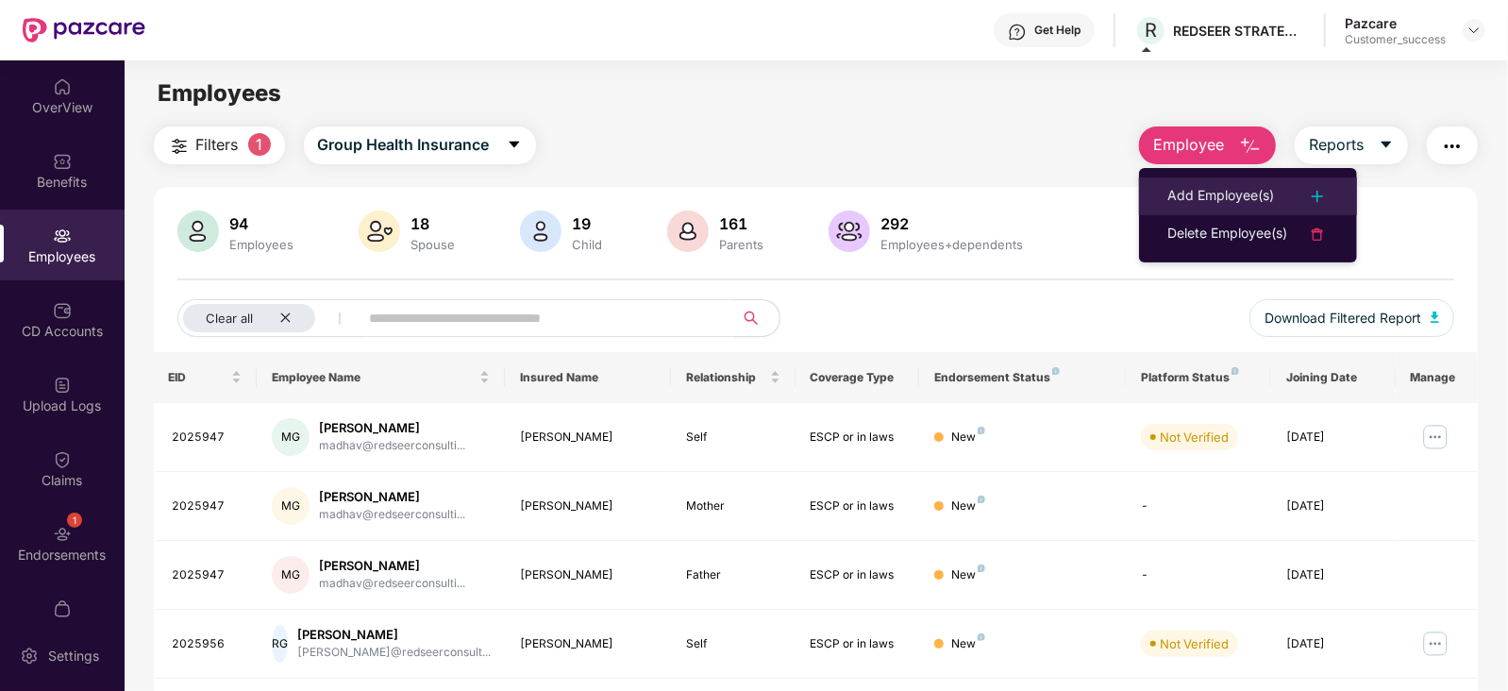
click at [1250, 185] on div "Add Employee(s)" at bounding box center [1221, 196] width 107 height 23
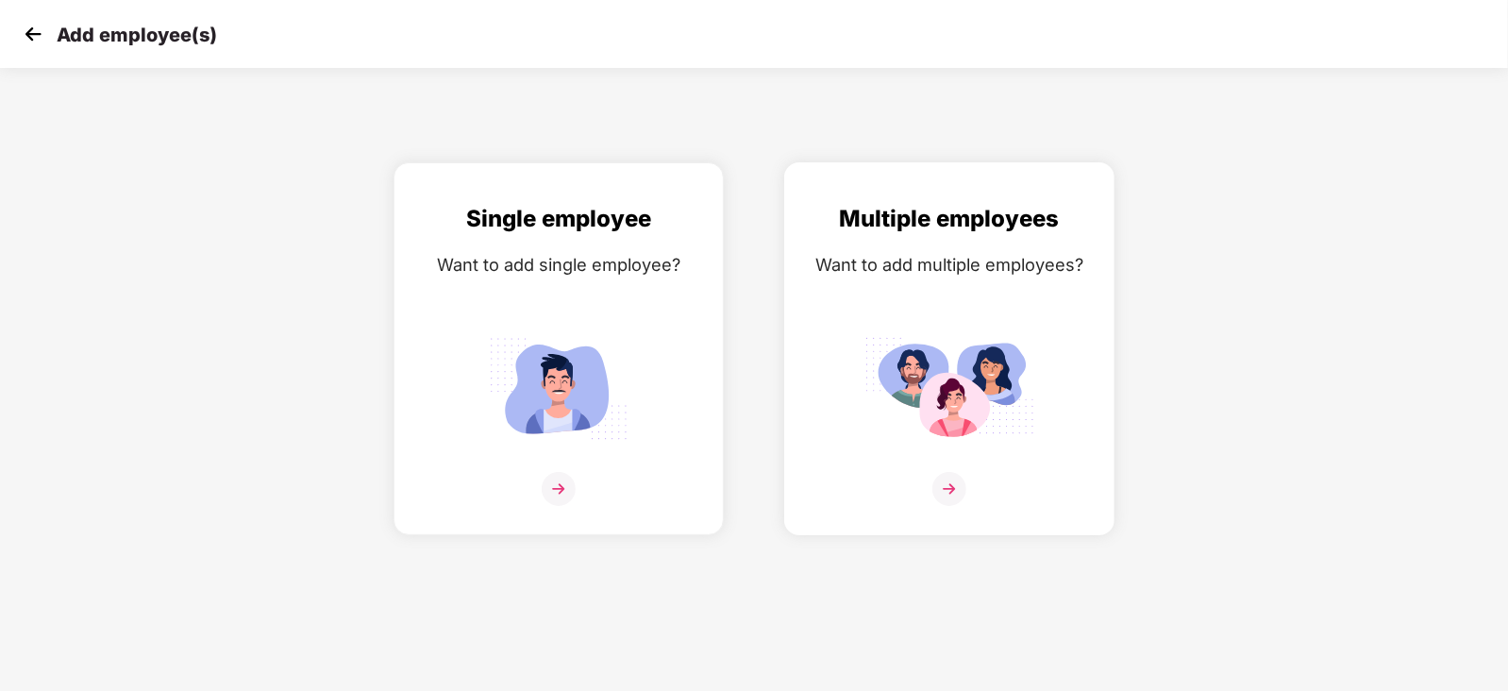
click at [951, 506] on img at bounding box center [950, 489] width 34 height 34
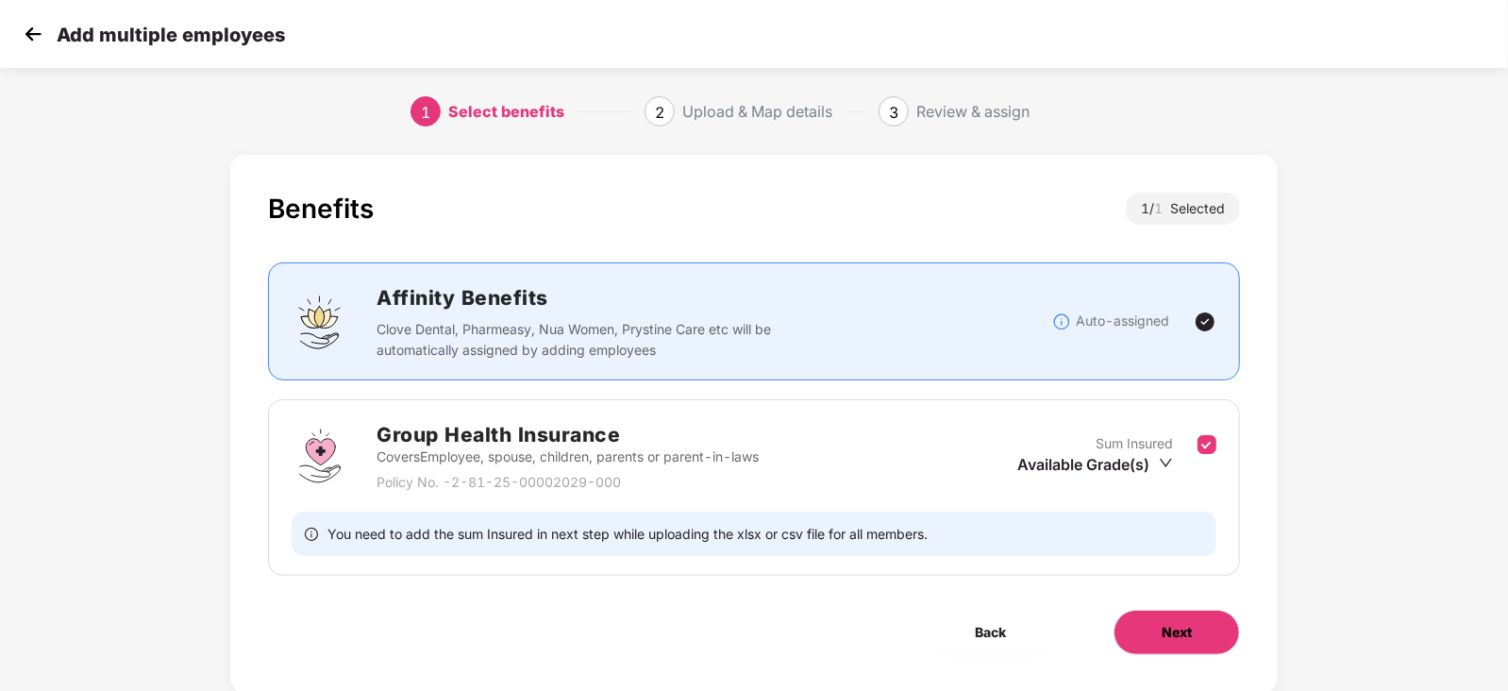
click at [1187, 634] on span "Next" at bounding box center [1177, 632] width 30 height 21
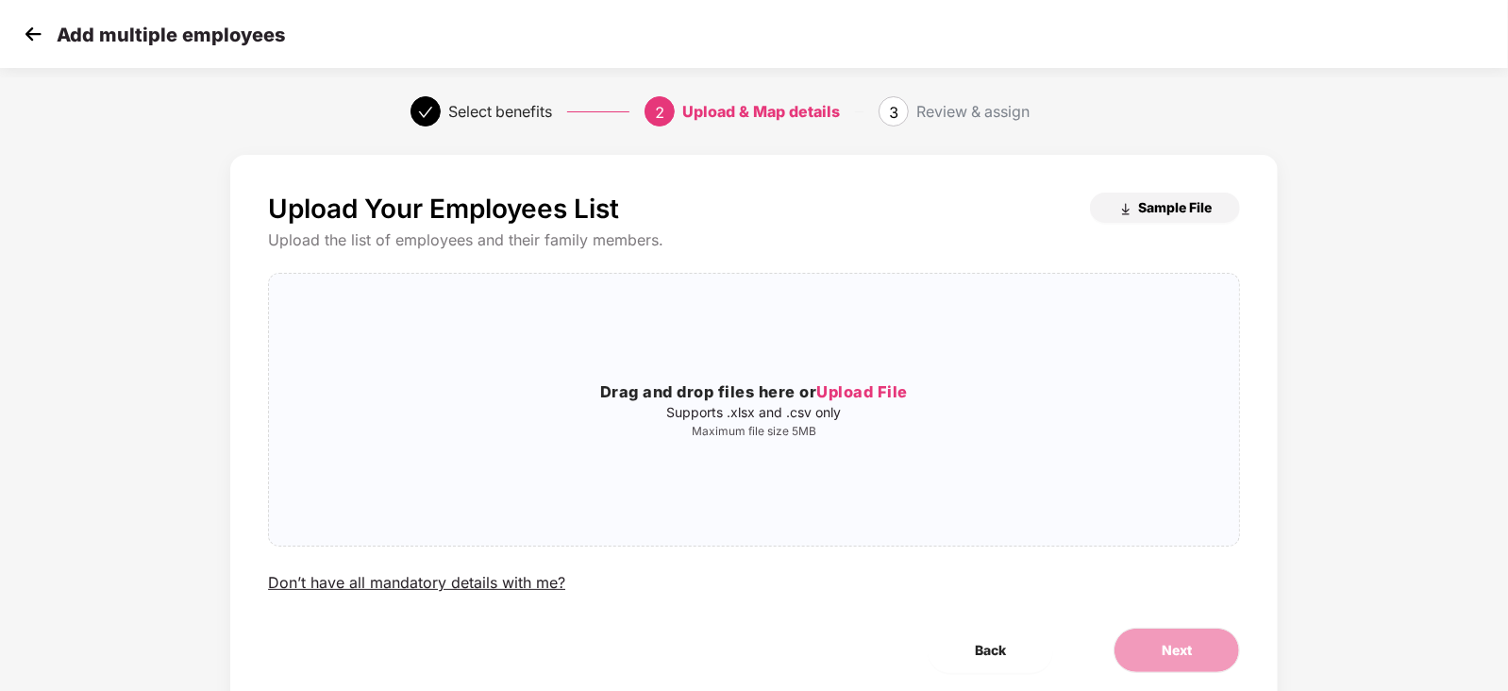
click at [1128, 205] on img "button" at bounding box center [1126, 209] width 15 height 15
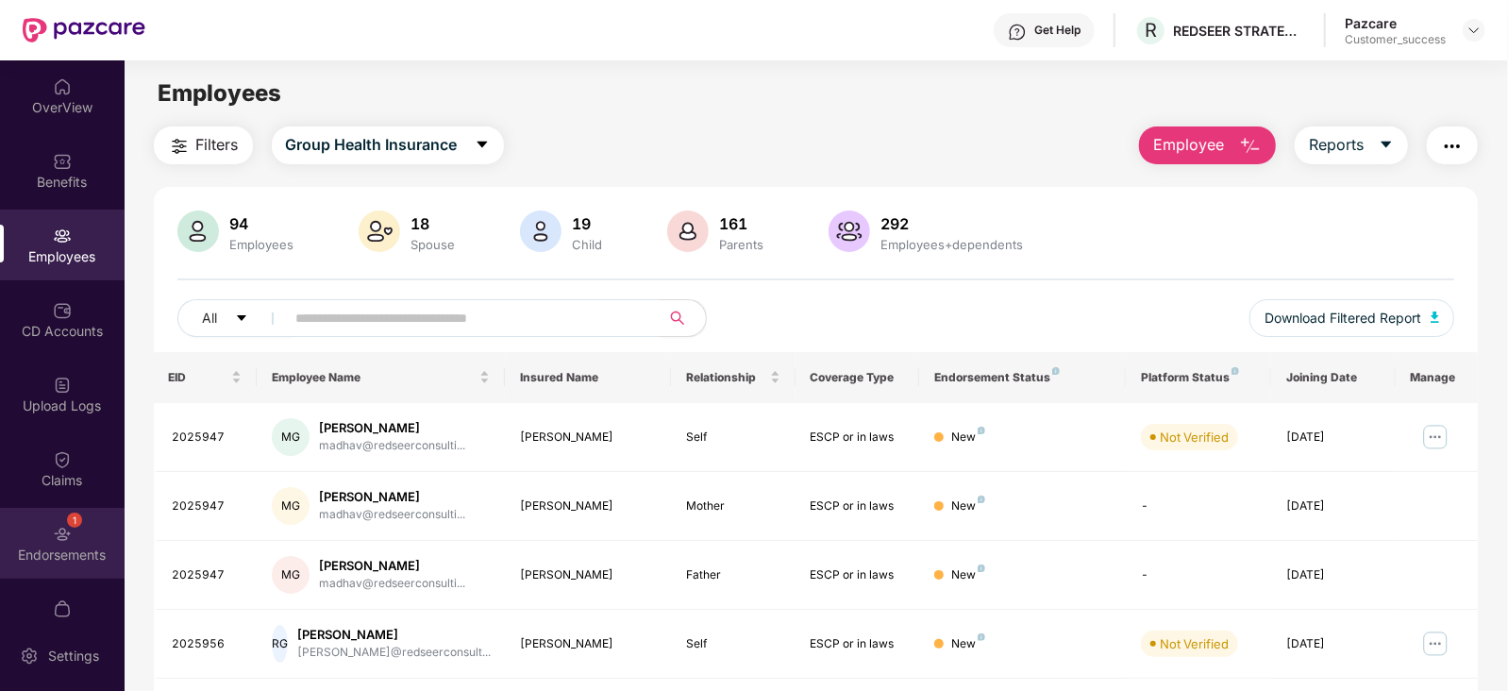
click at [53, 553] on div "Endorsements" at bounding box center [62, 555] width 125 height 19
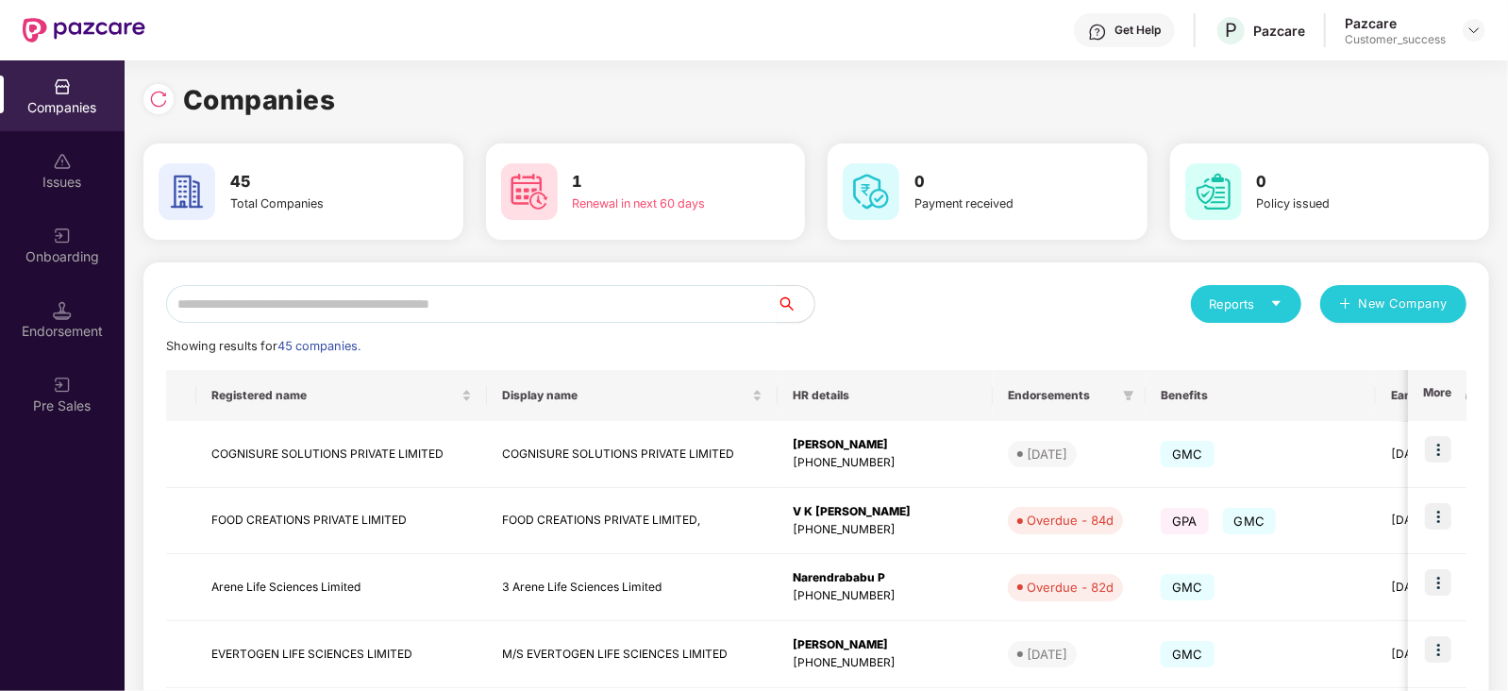
click at [436, 306] on input "text" at bounding box center [471, 304] width 611 height 38
click at [446, 294] on input "text" at bounding box center [471, 304] width 611 height 38
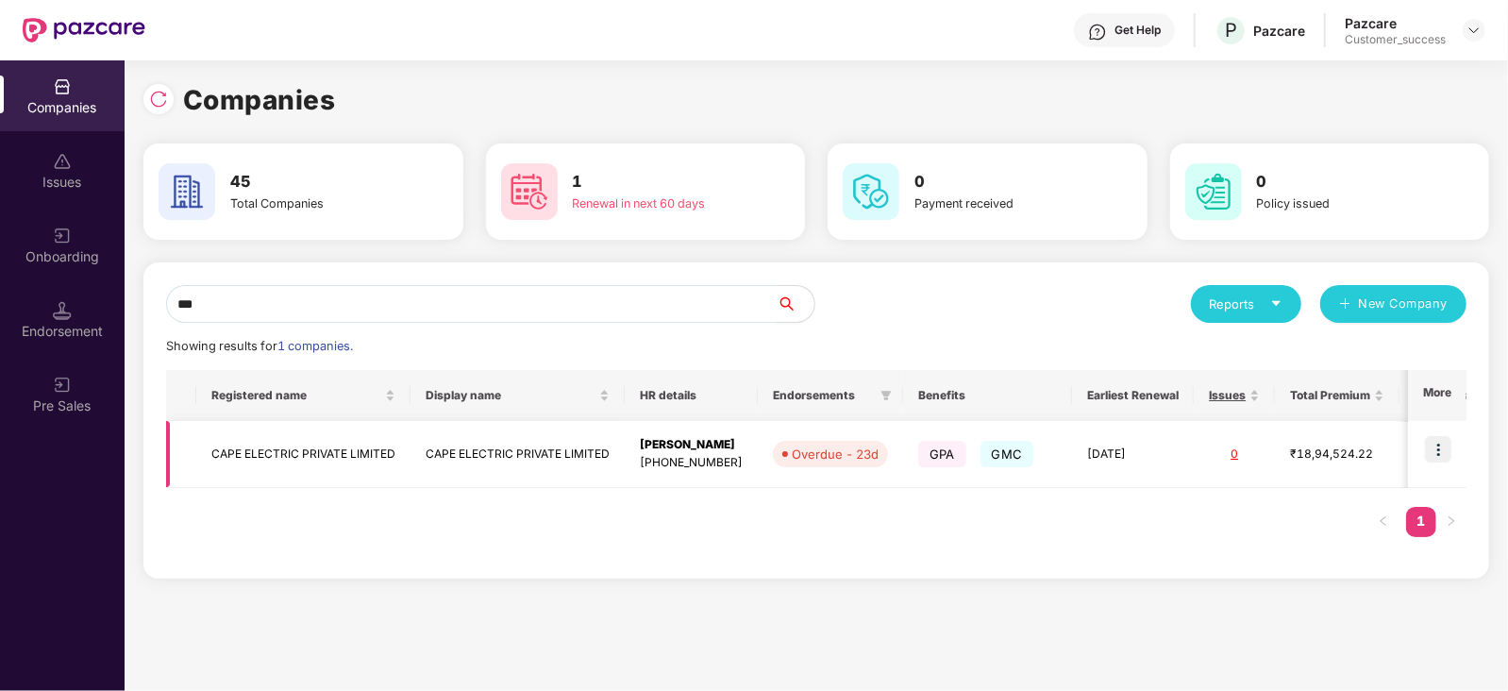
type input "***"
click at [1452, 441] on img at bounding box center [1438, 449] width 26 height 26
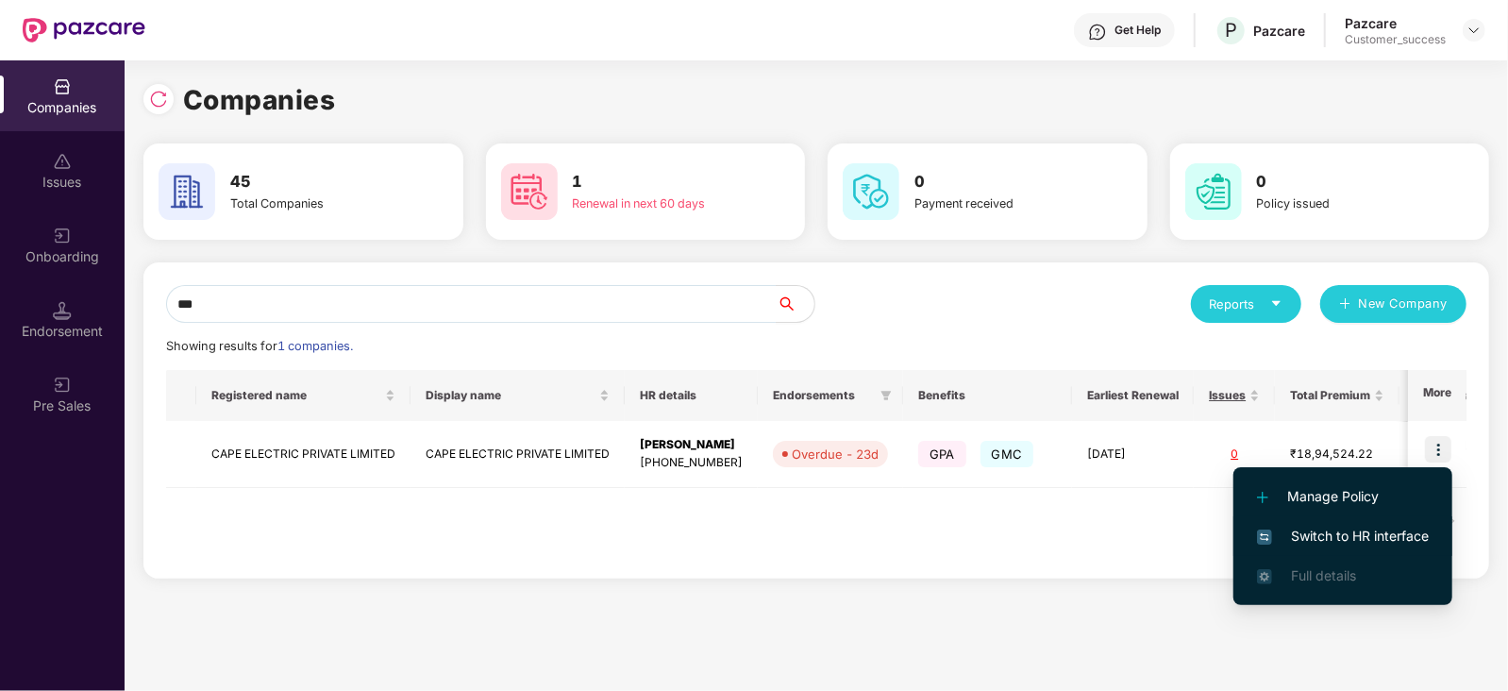
click at [1394, 531] on span "Switch to HR interface" at bounding box center [1343, 536] width 172 height 21
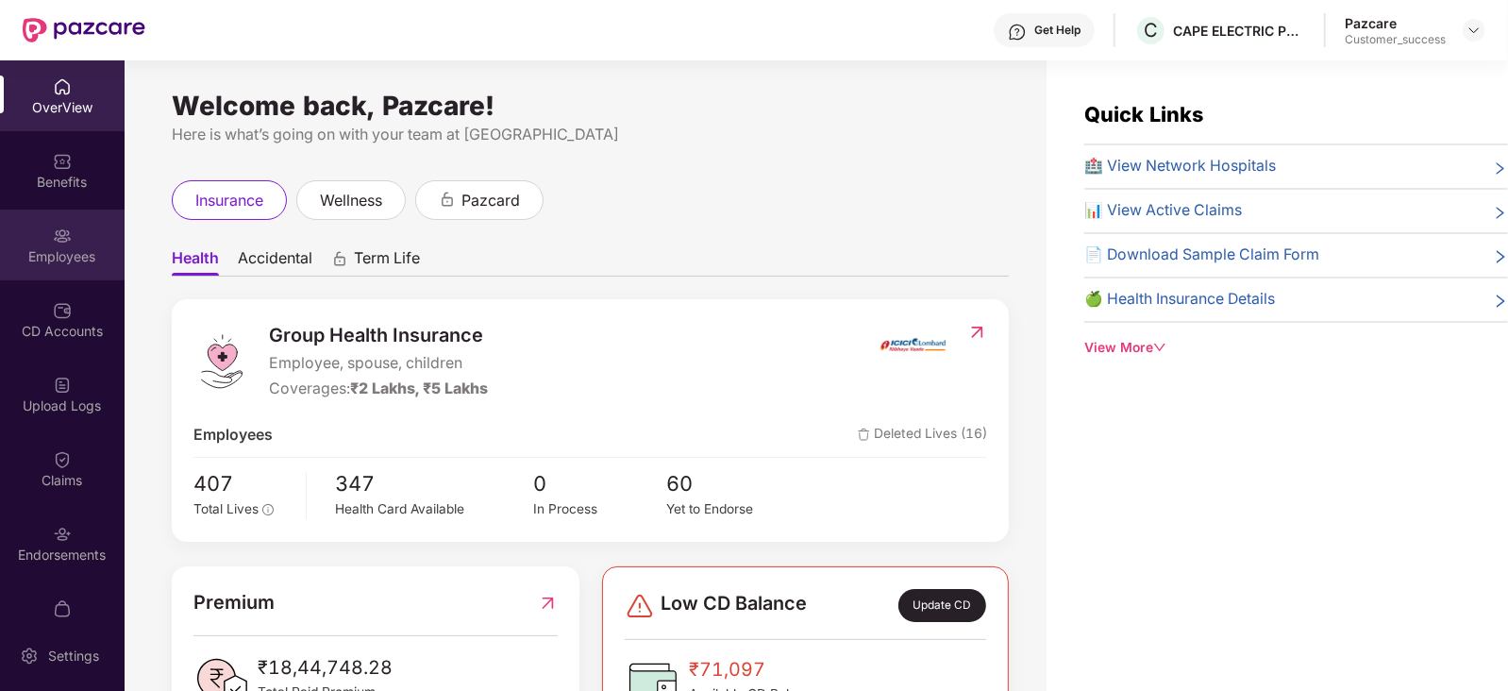
click at [48, 251] on div "Employees" at bounding box center [62, 256] width 125 height 19
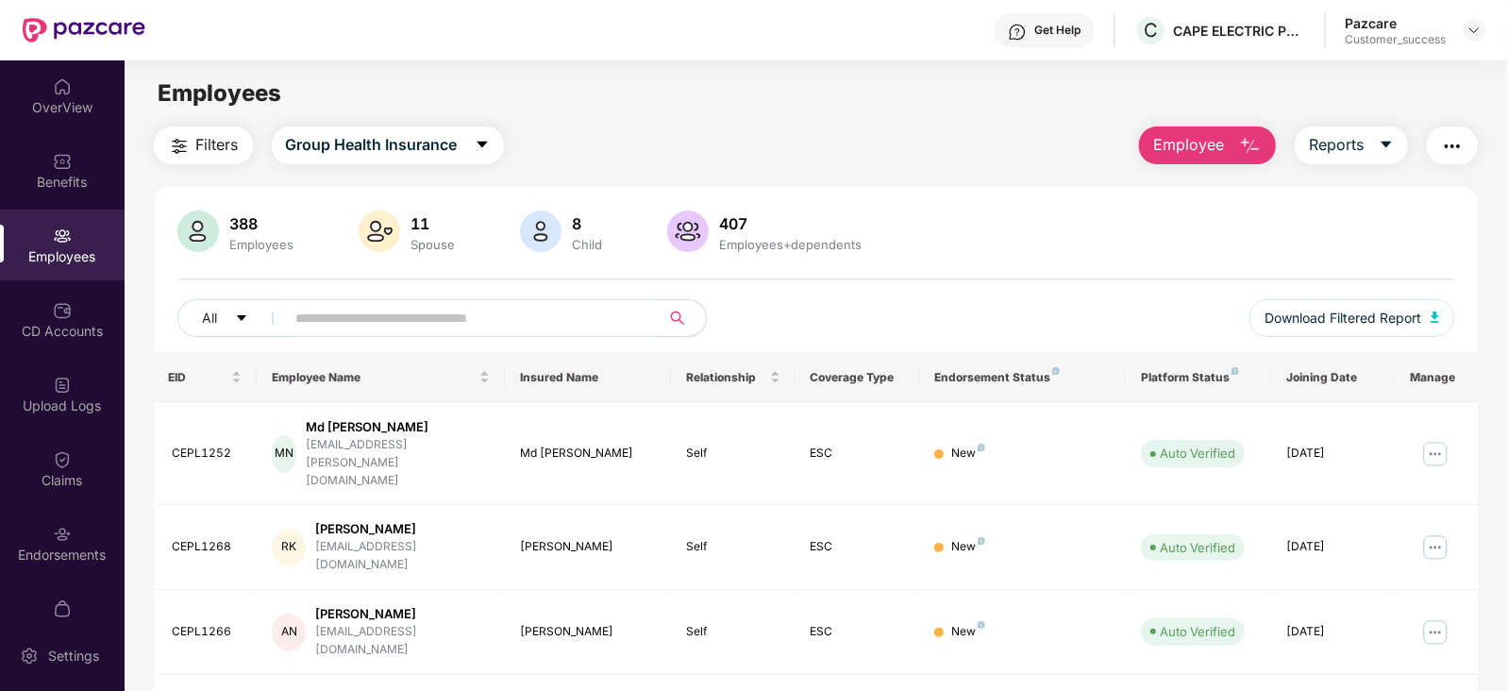
click at [1237, 128] on button "Employee" at bounding box center [1207, 145] width 137 height 38
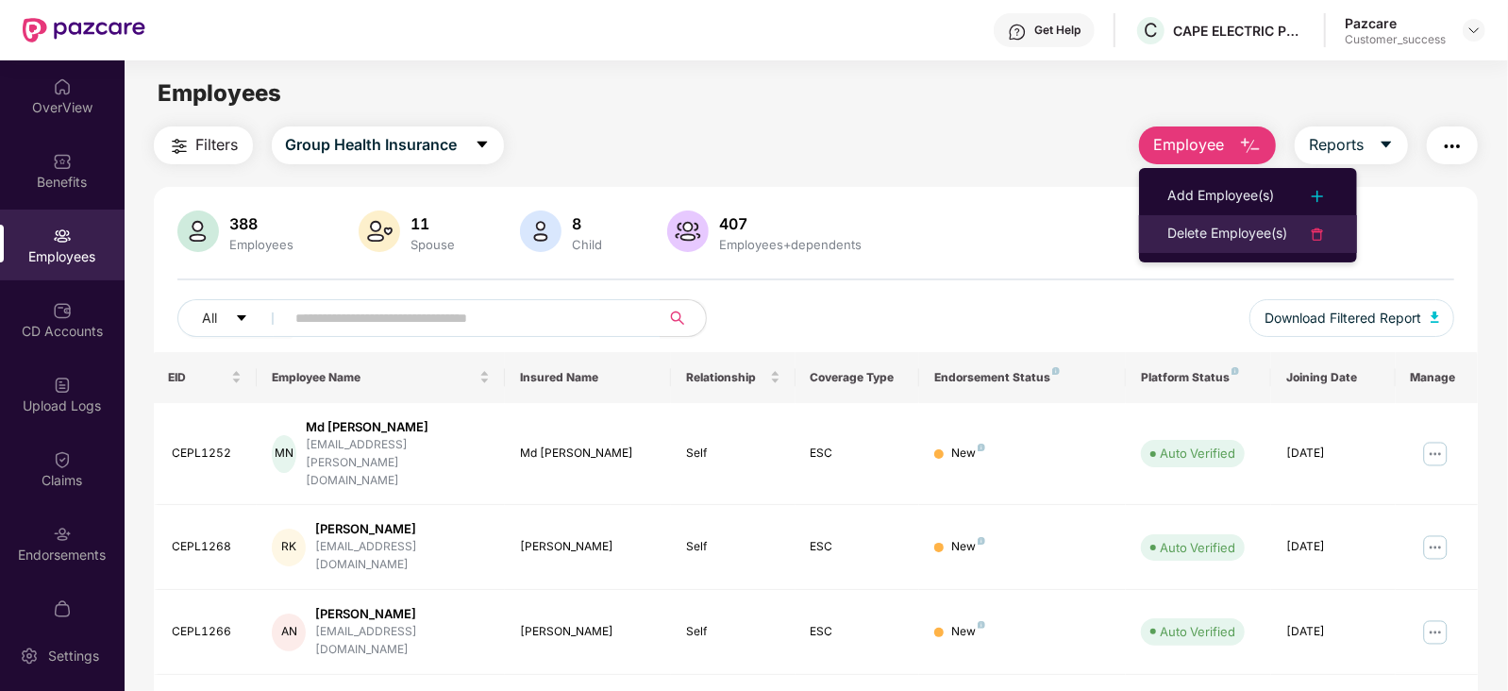
click at [1274, 229] on div "Delete Employee(s)" at bounding box center [1228, 234] width 120 height 23
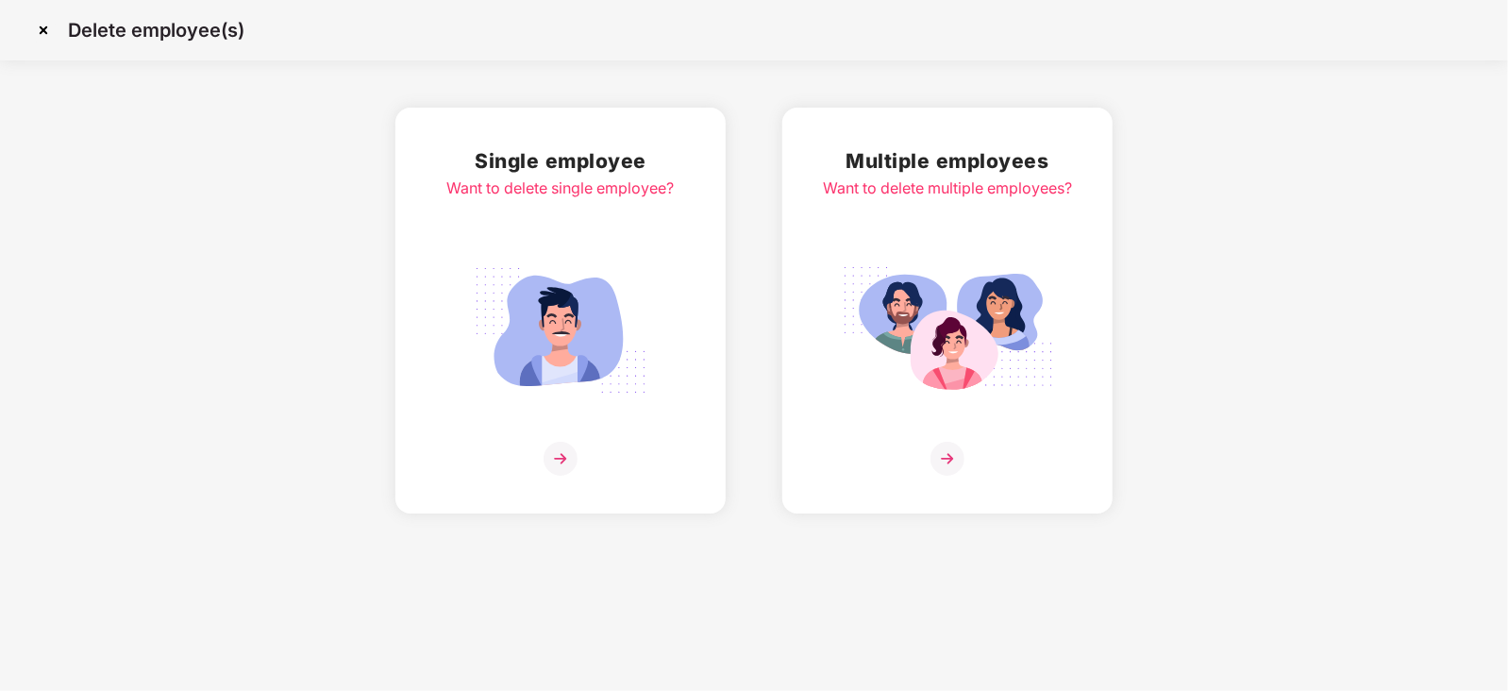
click at [946, 459] on img at bounding box center [948, 459] width 34 height 34
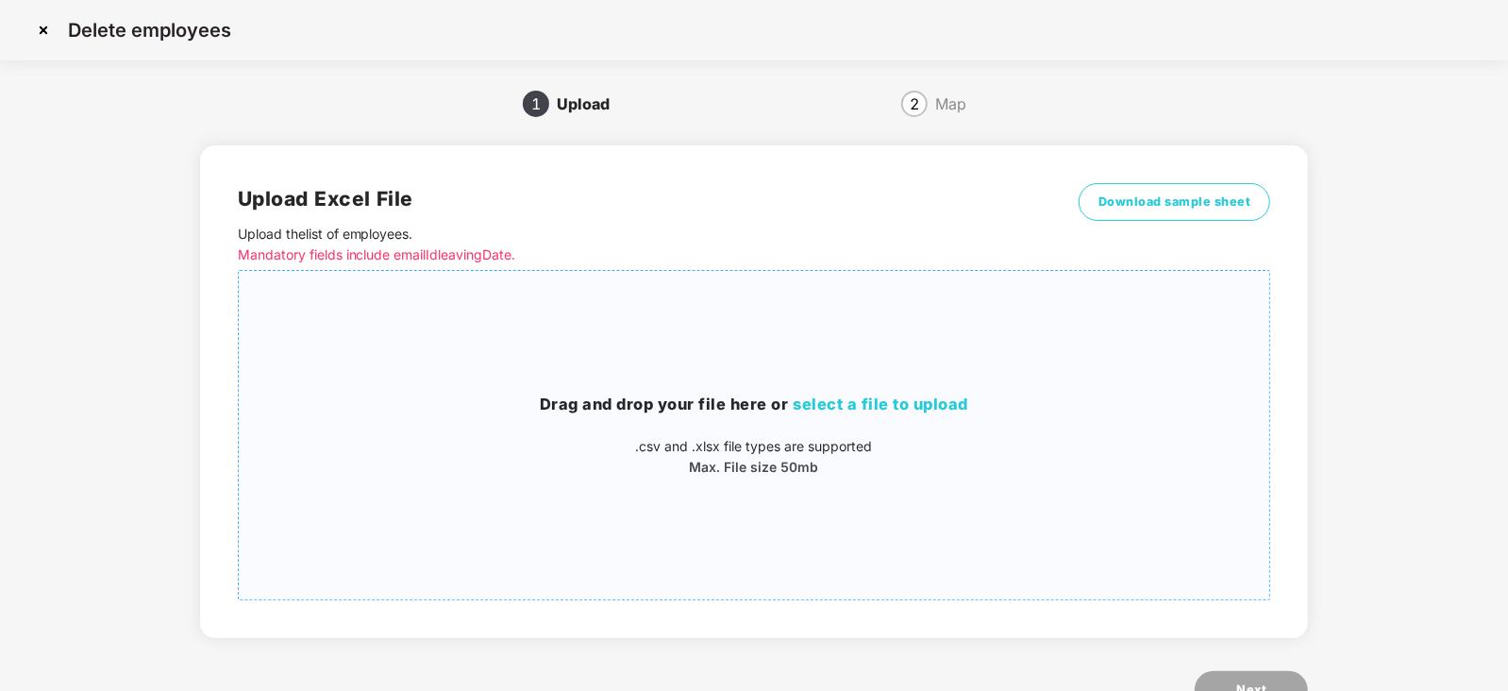
click at [864, 398] on span "select a file to upload" at bounding box center [882, 404] width 176 height 19
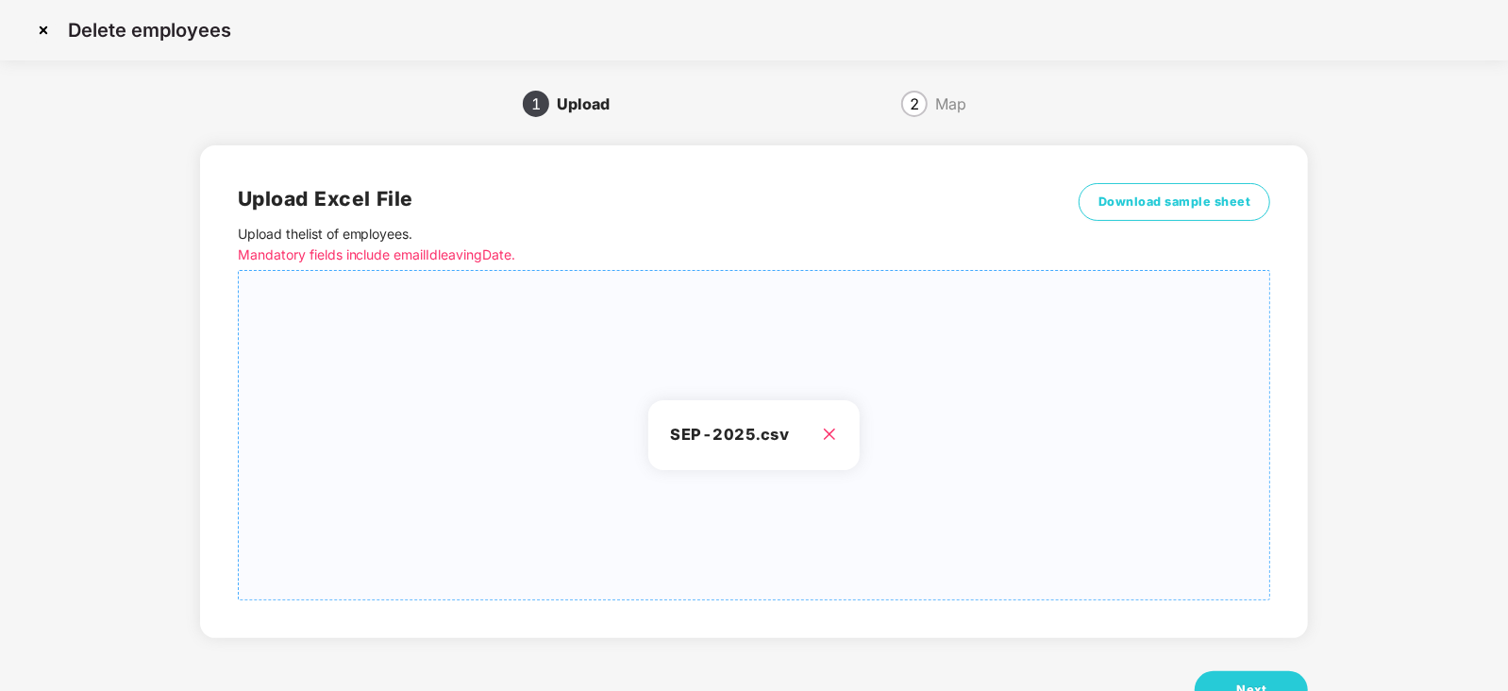
scroll to position [65, 0]
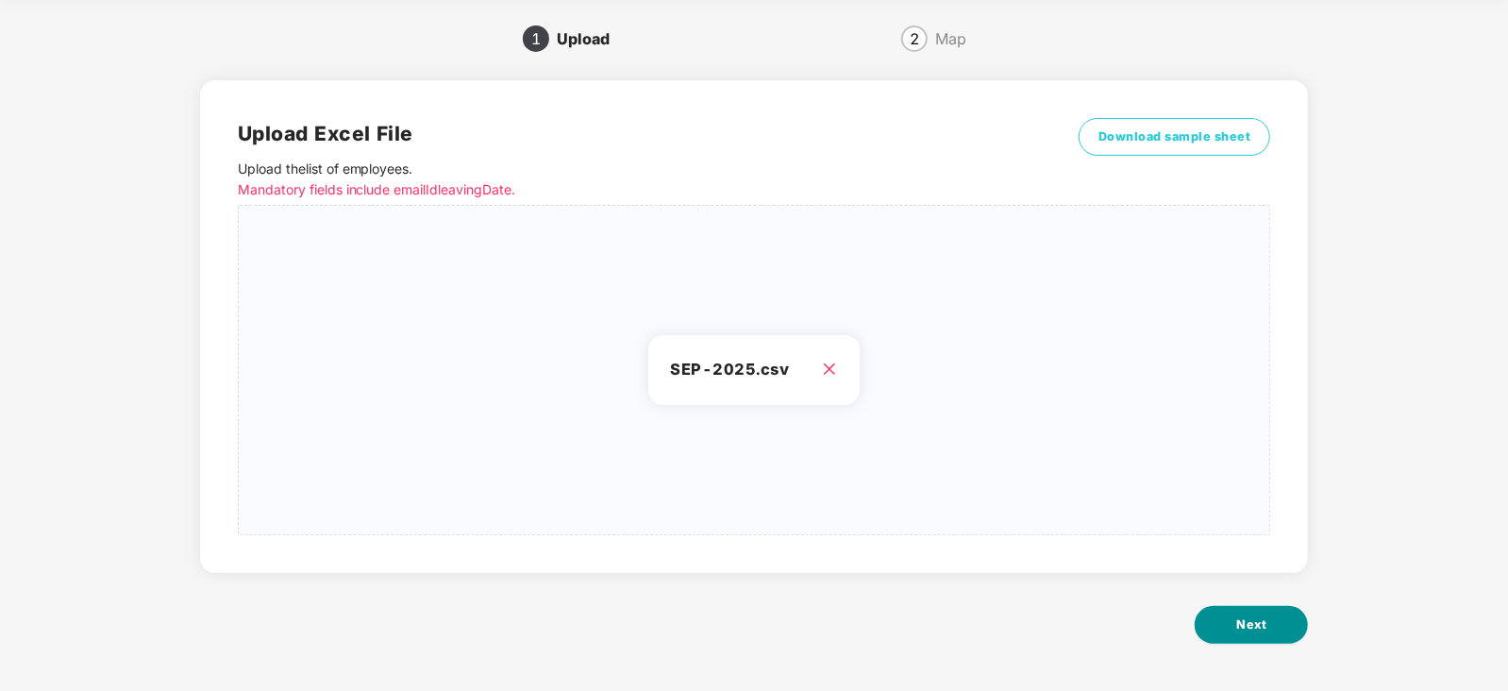
click at [1260, 623] on span "Next" at bounding box center [1252, 624] width 30 height 19
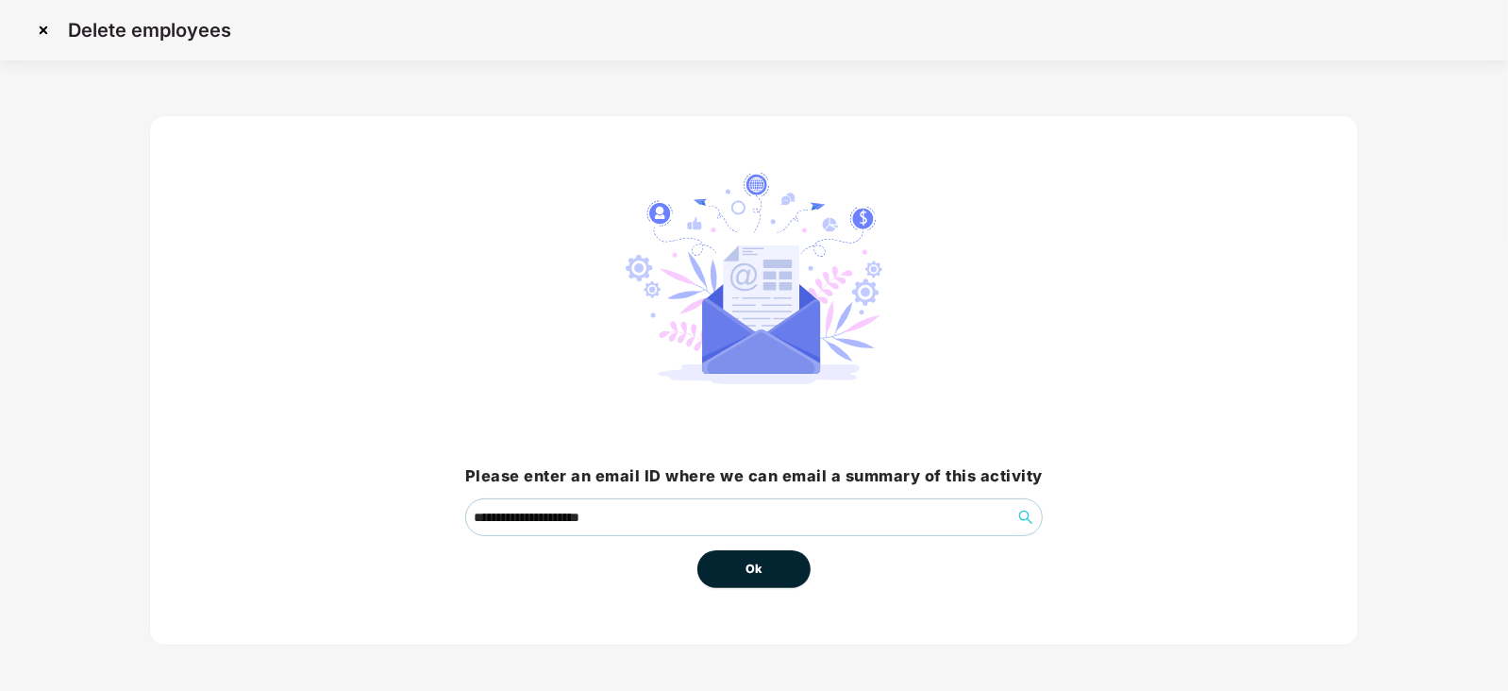
click at [746, 578] on button "Ok" at bounding box center [754, 569] width 113 height 38
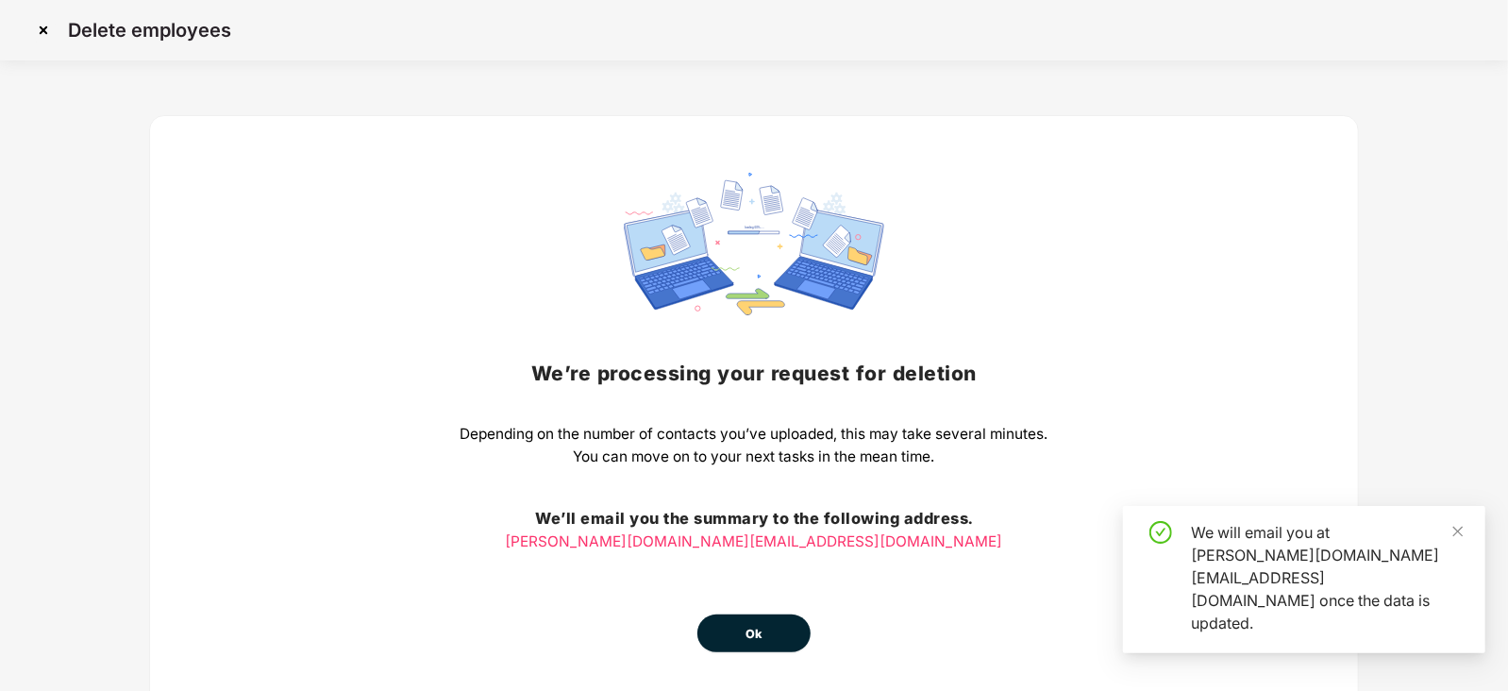
click at [754, 564] on div "We’re processing your request for deletion Depending on the number of contacts …" at bounding box center [755, 413] width 588 height 480
click at [1454, 538] on icon "close" at bounding box center [1458, 531] width 13 height 13
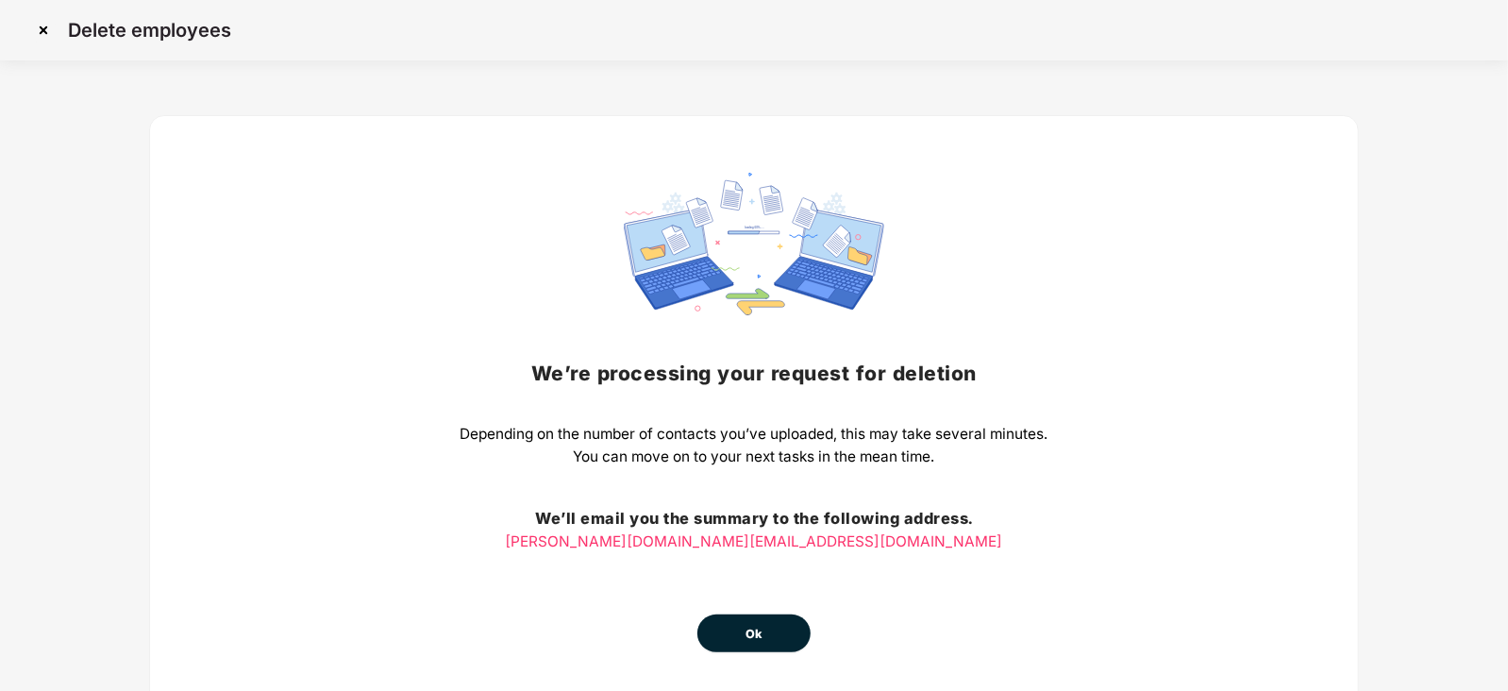
scroll to position [71, 0]
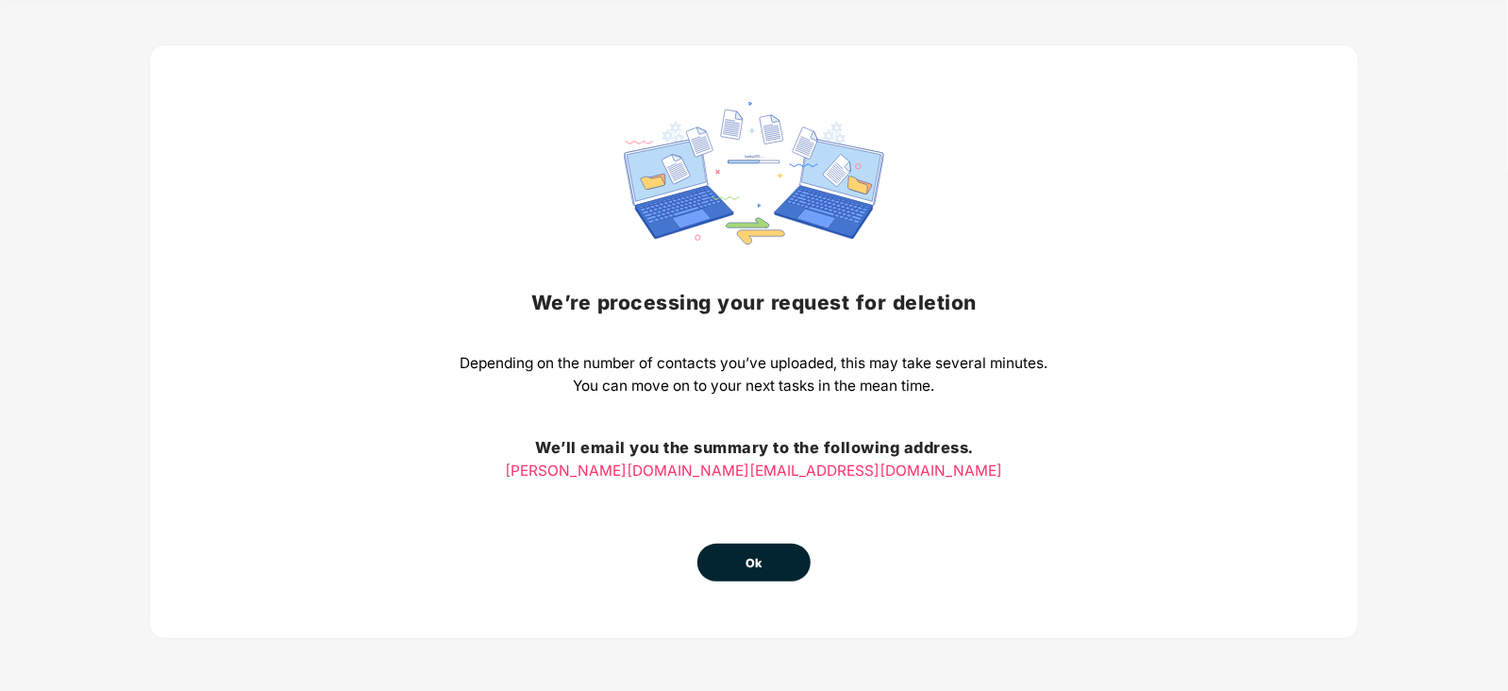
click at [745, 559] on button "Ok" at bounding box center [754, 563] width 113 height 38
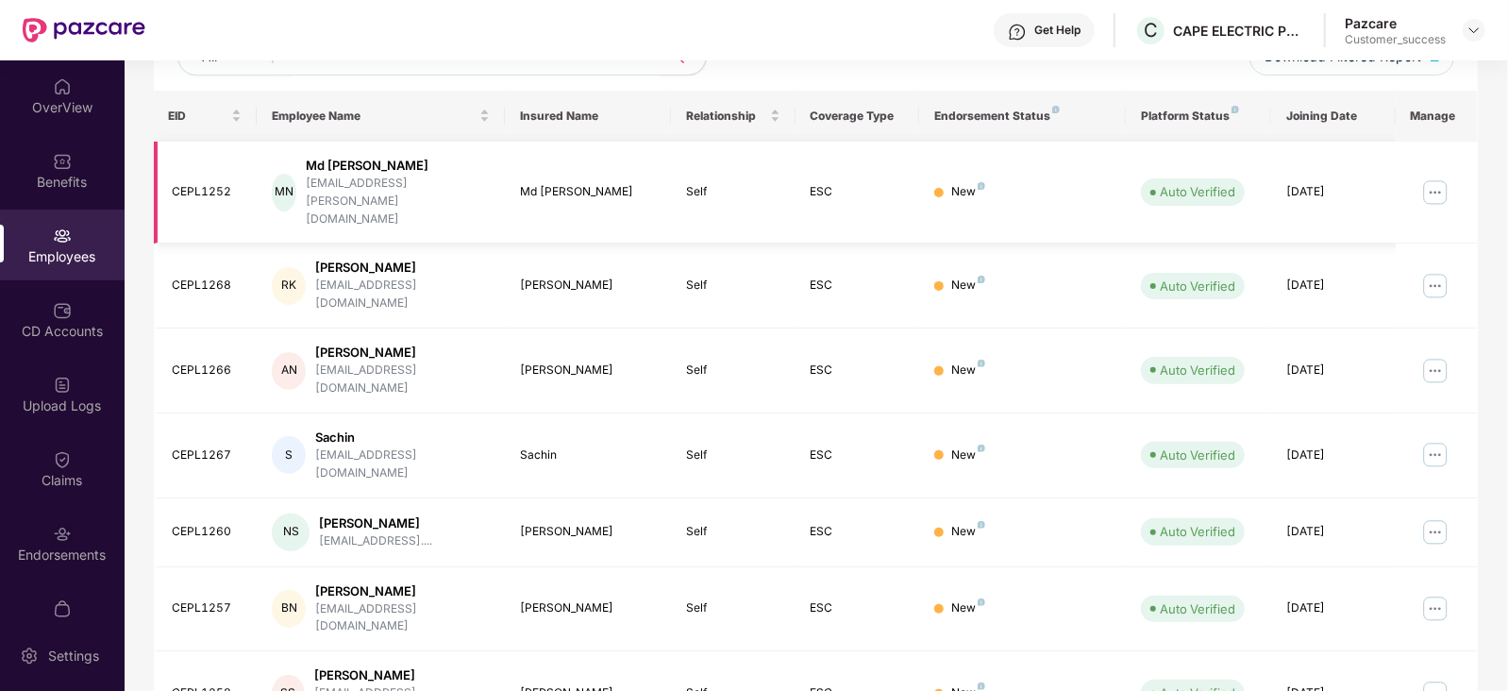
scroll to position [0, 0]
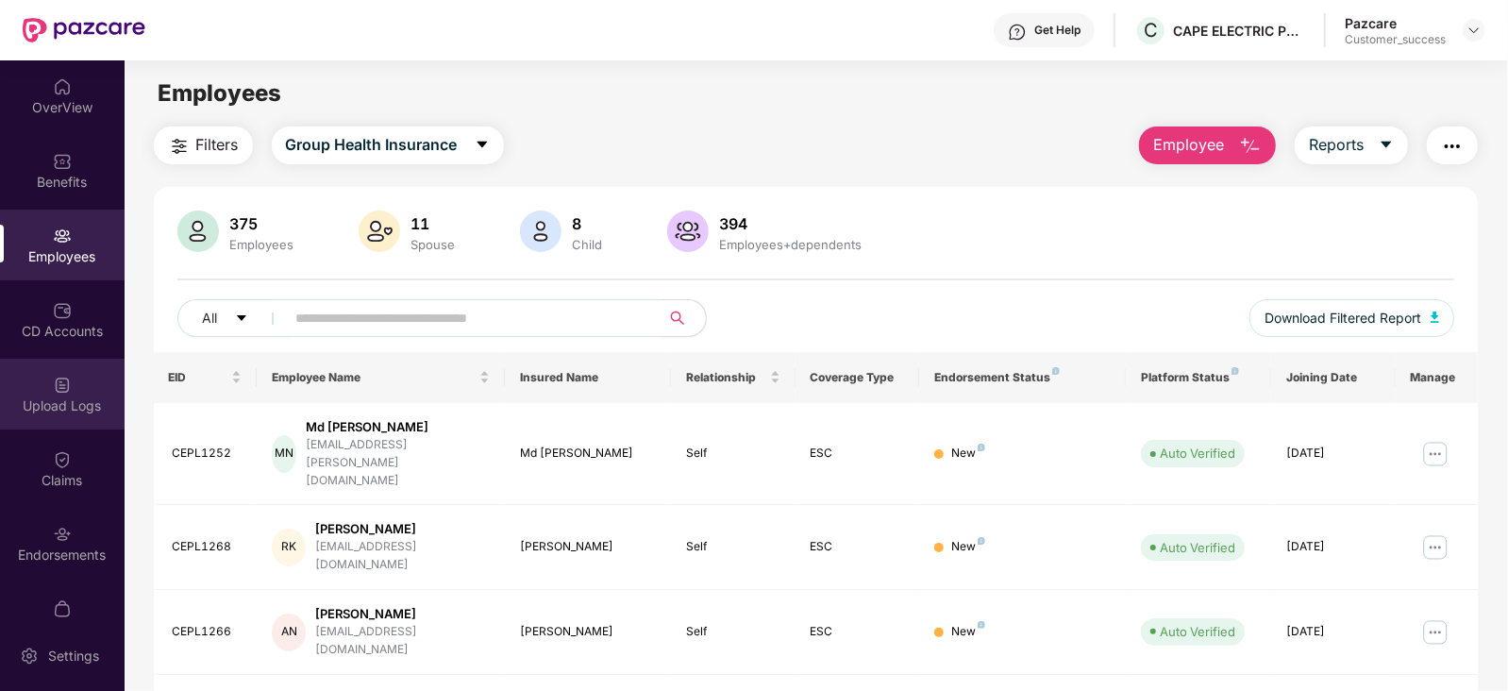
click at [65, 389] on img at bounding box center [62, 385] width 19 height 19
